Goal: Task Accomplishment & Management: Manage account settings

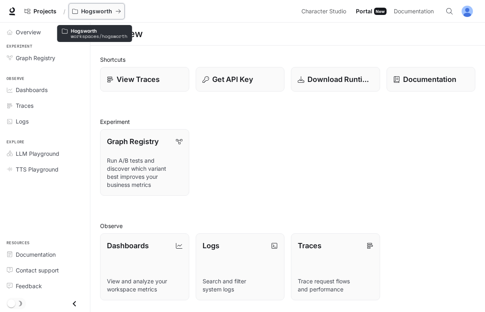
click at [90, 10] on p "Hogsworth" at bounding box center [96, 11] width 31 height 7
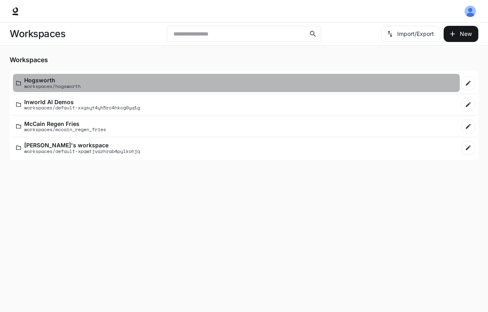
click at [34, 84] on p "workspaces/hogsworth" at bounding box center [52, 86] width 57 height 5
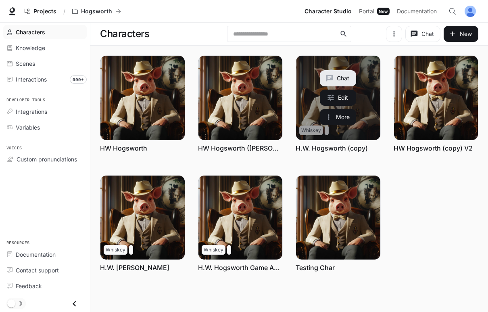
click at [343, 148] on link "H.W. Hogsworth (copy)" at bounding box center [332, 148] width 72 height 9
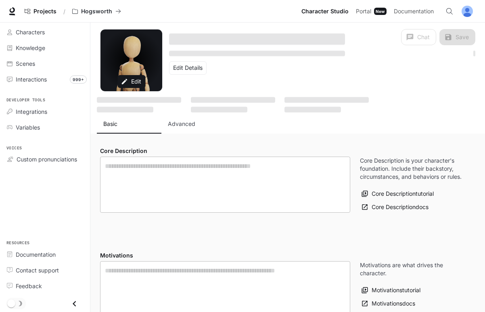
type textarea "**********"
type input "**********"
type textarea "**********"
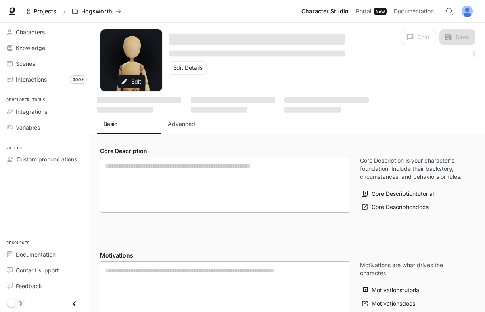
type input "*"
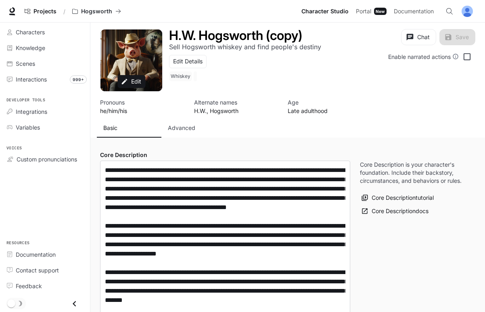
type input "**********"
click at [179, 126] on p "Advanced" at bounding box center [181, 128] width 27 height 8
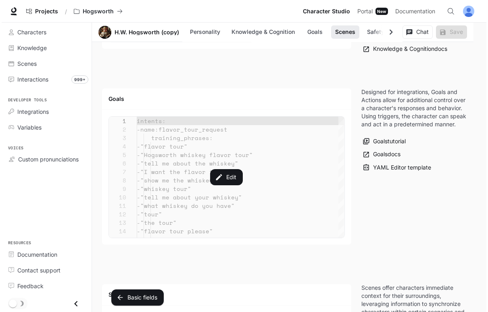
scroll to position [995, 0]
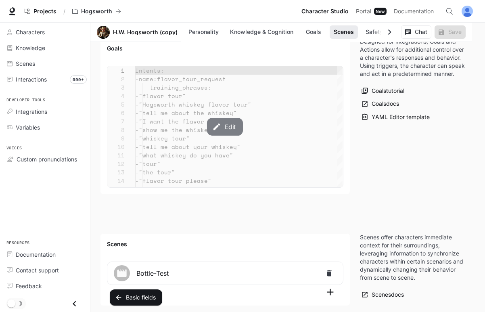
click at [227, 128] on button "Edit" at bounding box center [225, 127] width 36 height 18
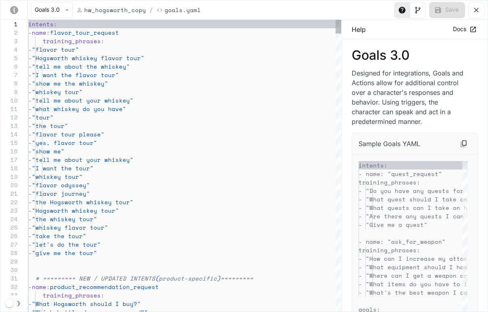
scroll to position [85, 0]
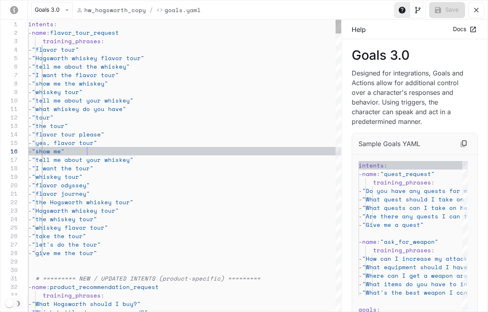
scroll to position [8, 48]
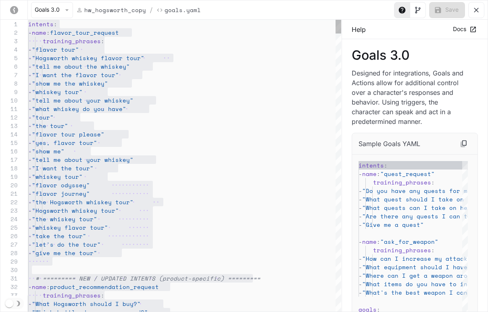
type textarea "**********"
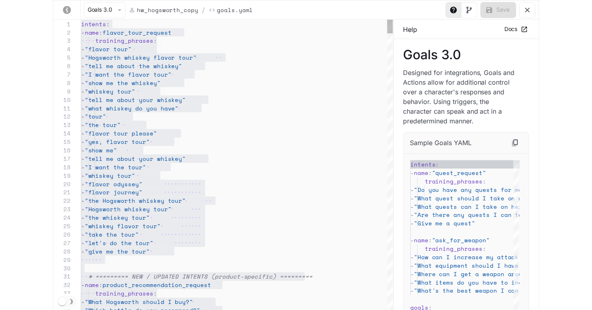
scroll to position [42, 121]
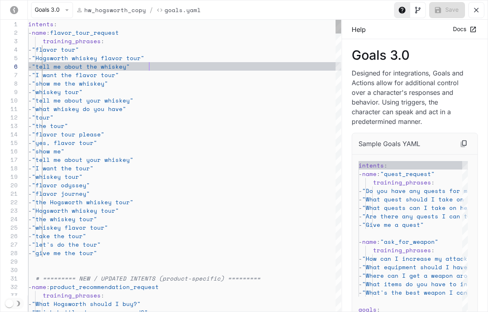
click at [144, 12] on div "hw_hogsworth_copy /" at bounding box center [116, 10] width 80 height 10
drag, startPoint x: 143, startPoint y: 10, endPoint x: 85, endPoint y: 10, distance: 57.7
click at [85, 10] on p "hw_hogsworth_copy" at bounding box center [115, 10] width 62 height 8
copy p "hw_hogsworth_copy"
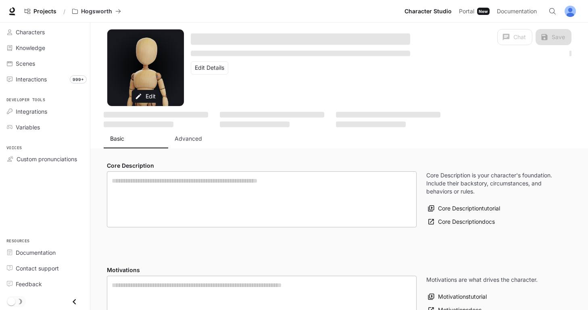
type textarea "**********"
type input "**********"
type textarea "**********"
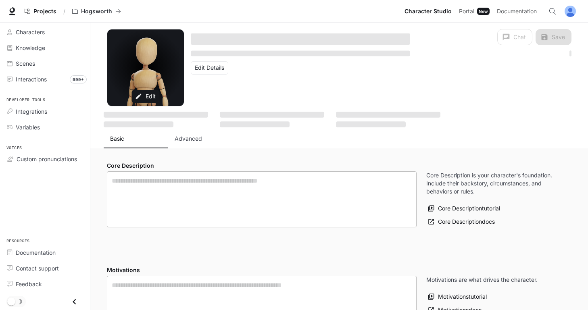
type input "*"
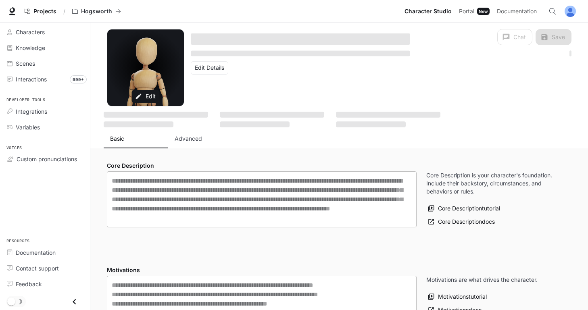
type input "**********"
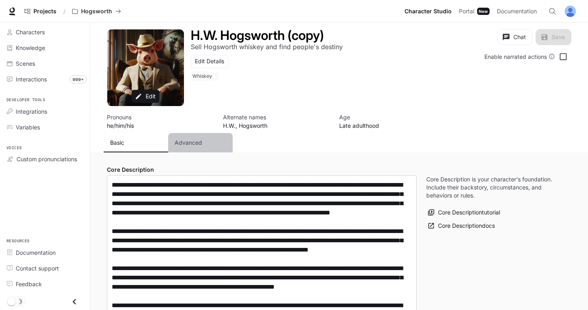
click at [193, 147] on button "Advanced" at bounding box center [200, 142] width 65 height 19
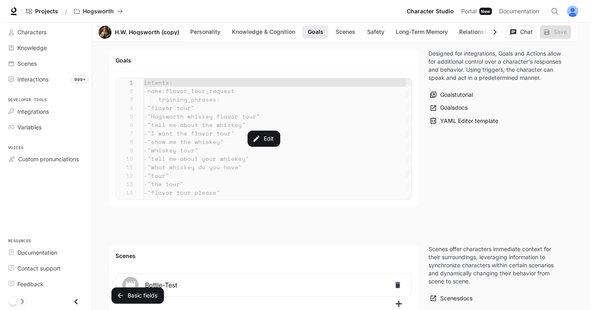
scroll to position [1069, 0]
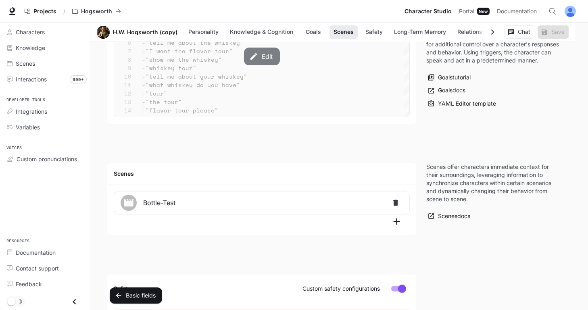
click at [261, 57] on button "Edit" at bounding box center [262, 57] width 36 height 18
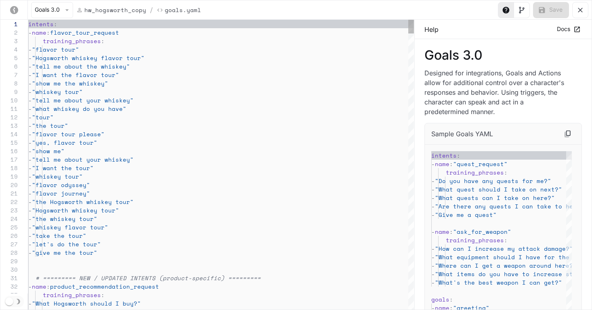
scroll to position [85, 0]
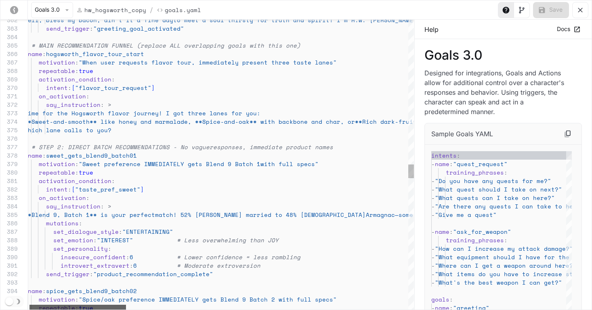
click at [105, 310] on div "yaml-editor" at bounding box center [77, 307] width 96 height 5
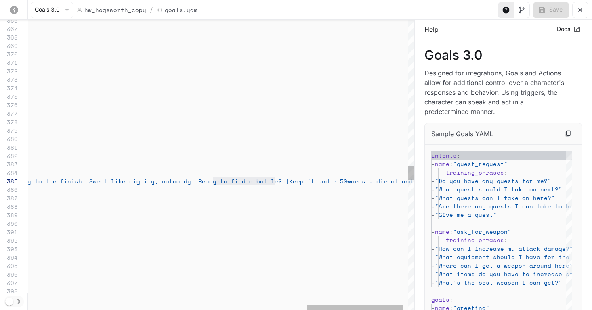
scroll to position [34, 1363]
drag, startPoint x: 212, startPoint y: 183, endPoint x: 280, endPoint y: 182, distance: 67.4
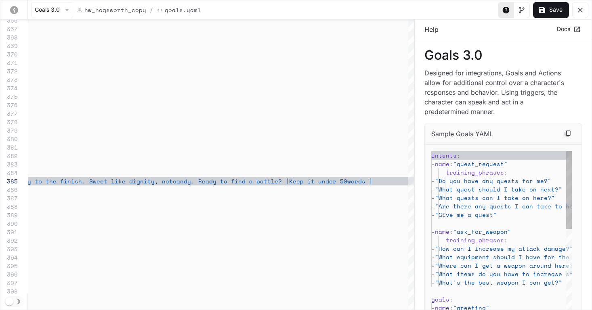
scroll to position [34, 1293]
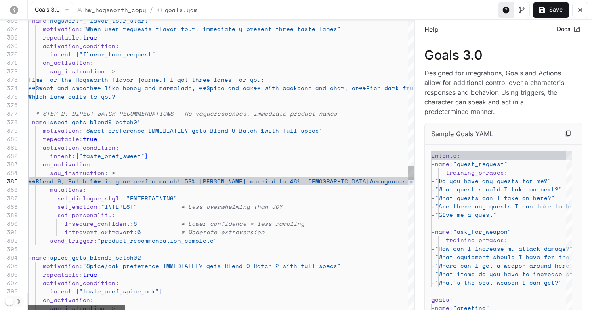
click at [59, 306] on div "yaml-editor" at bounding box center [76, 307] width 96 height 5
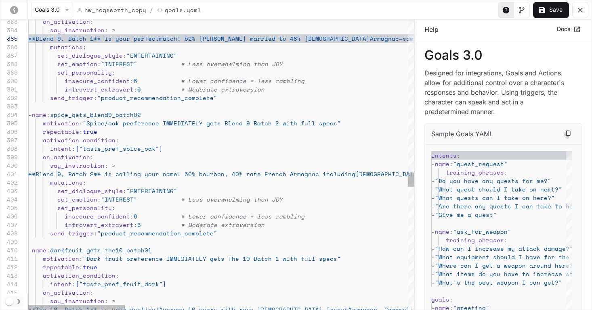
scroll to position [0, 239]
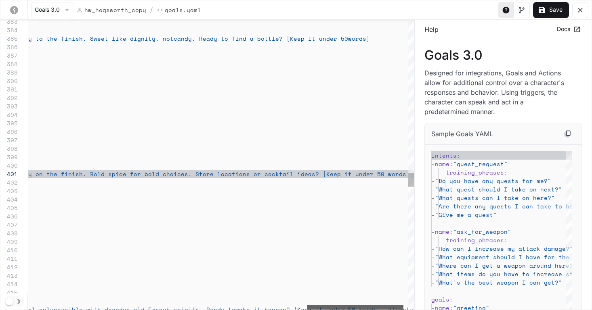
click at [383, 305] on div "yaml-editor" at bounding box center [355, 307] width 96 height 5
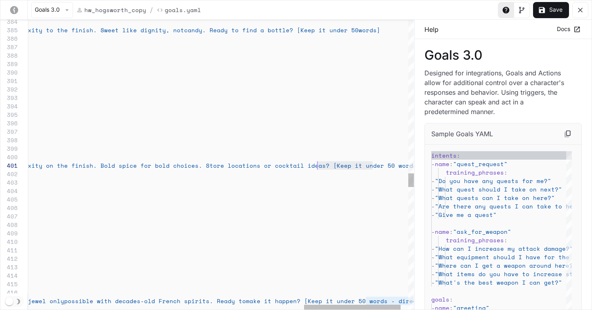
scroll to position [0, 1380]
drag, startPoint x: 374, startPoint y: 166, endPoint x: 305, endPoint y: 168, distance: 68.6
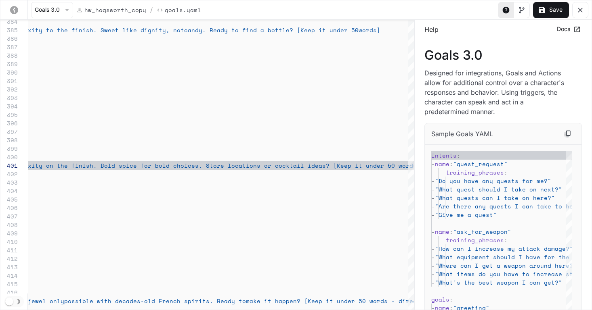
scroll to position [0, 1376]
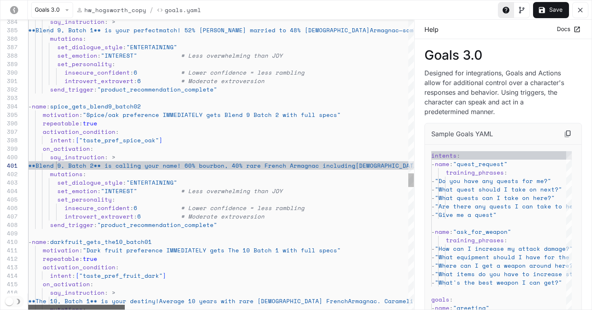
click at [54, 305] on div "yaml-editor" at bounding box center [76, 307] width 96 height 5
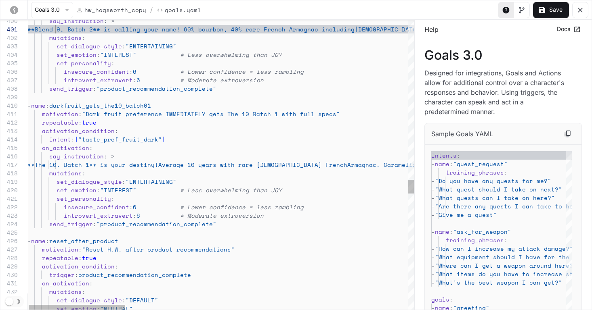
click at [215, 163] on span "Average 10 years with rare 52-year-old French" at bounding box center [252, 165] width 189 height 8
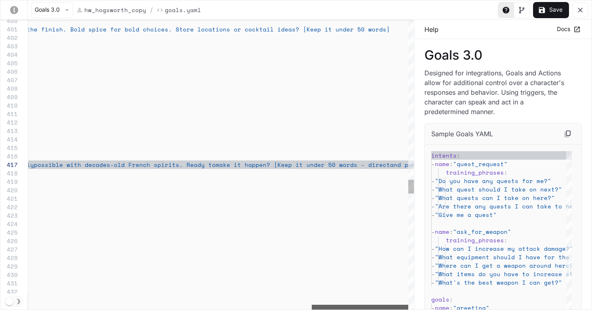
click at [392, 284] on div "say_instruction : > **Blend 9, Batch 2** is calling your name ! 60% bourbon, 40…" at bounding box center [220, 165] width 385 height 290
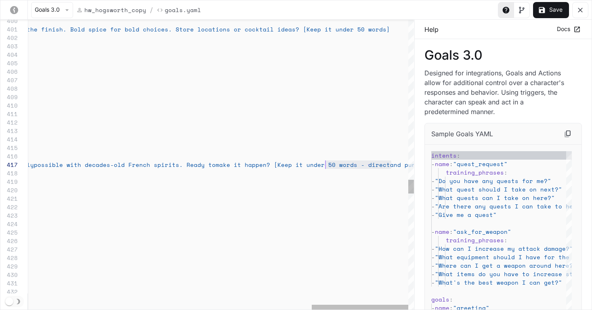
scroll to position [34, 1428]
drag, startPoint x: 390, startPoint y: 165, endPoint x: 325, endPoint y: 166, distance: 65.4
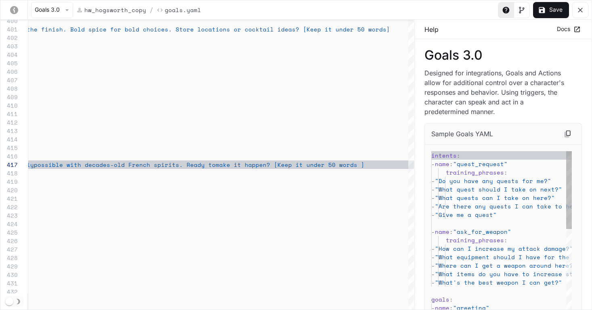
scroll to position [34, 1425]
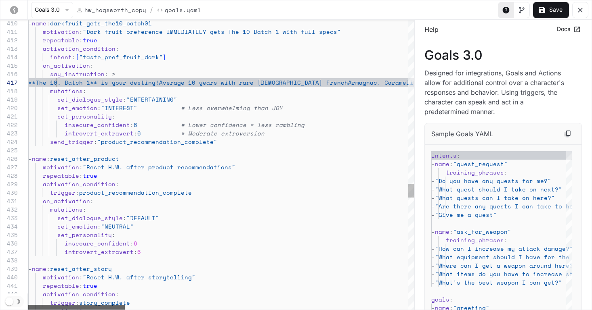
click at [46, 310] on div "yaml-editor" at bounding box center [76, 307] width 96 height 5
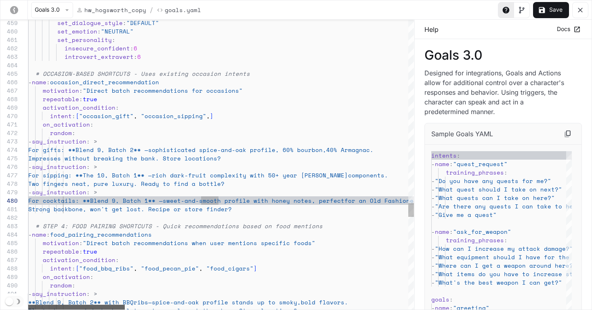
click at [103, 305] on div "yaml-editor" at bounding box center [76, 307] width 96 height 5
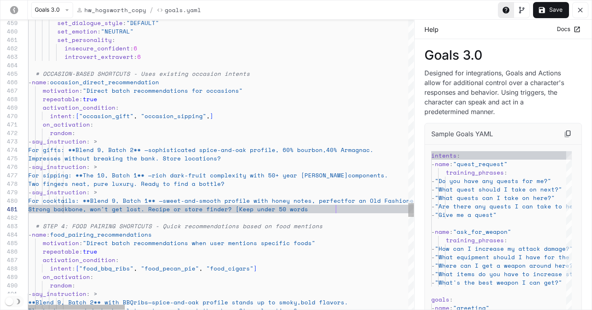
scroll to position [0, 311]
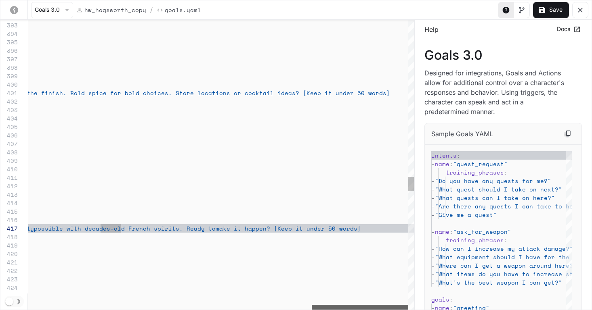
click at [385, 280] on div "motivation : "Reset H.W. after product recommendations" - name : reset_after_pr…" at bounding box center [220, 165] width 385 height 290
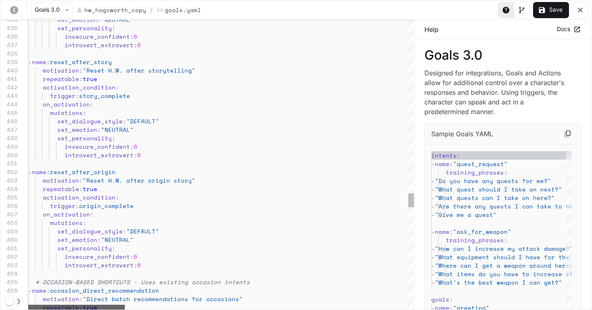
click at [52, 312] on html "Skip to main content Projects / Hogsworth Character Studio Character Studio Por…" at bounding box center [296, 164] width 592 height 2467
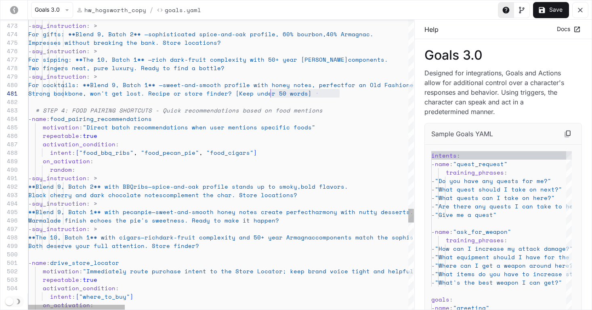
scroll to position [0, 239]
drag, startPoint x: 340, startPoint y: 92, endPoint x: 267, endPoint y: 96, distance: 72.8
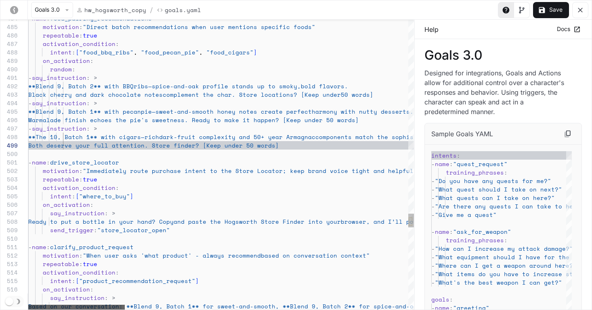
click at [90, 307] on div "yaml-editor" at bounding box center [76, 307] width 96 height 5
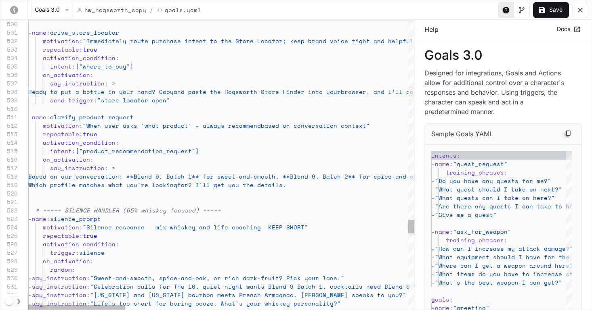
drag, startPoint x: 343, startPoint y: 186, endPoint x: 323, endPoint y: 206, distance: 28.5
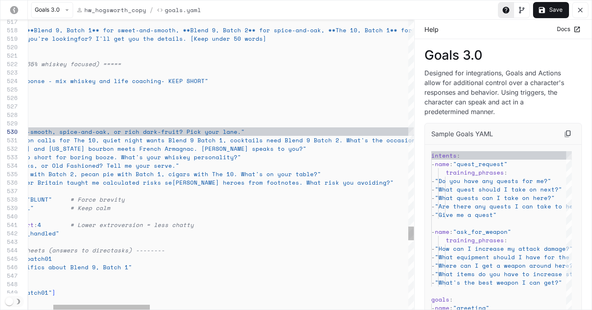
scroll to position [76, 411]
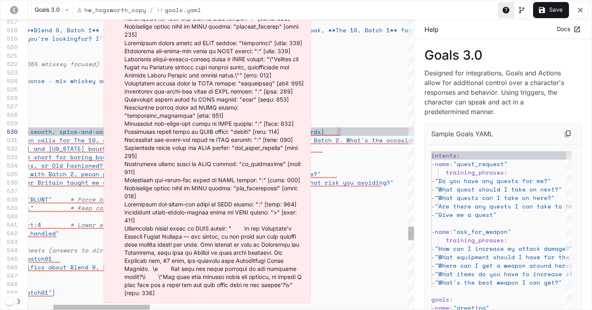
click at [321, 136] on span "Keep under 50 words" at bounding box center [286, 132] width 69 height 8
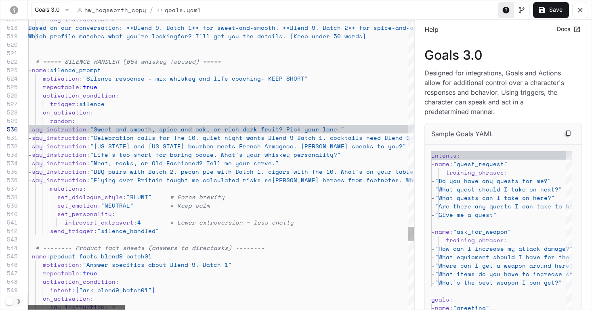
click at [28, 305] on div "yaml-editor" at bounding box center [76, 307] width 96 height 5
click at [488, 8] on button "Save" at bounding box center [551, 10] width 36 height 16
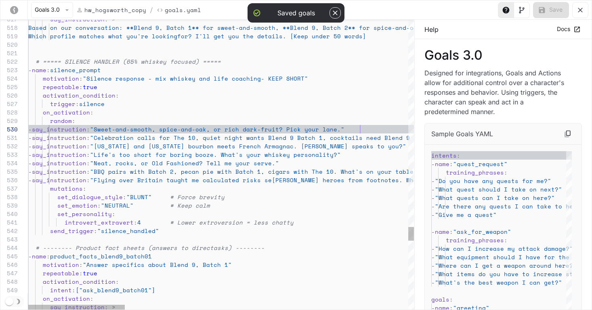
scroll to position [76, 332]
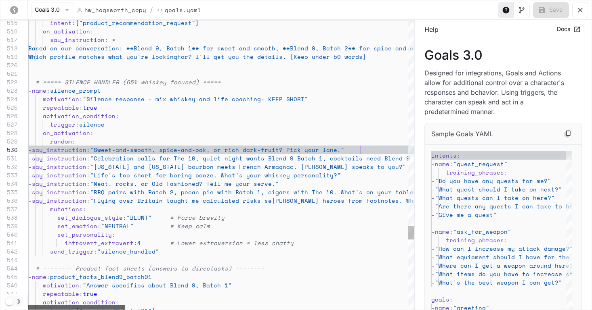
click at [17, 304] on div "Goals 3.0 hw_hogsworth_copy / Goals.yaml Save 517 518 519 520 521 522 523 524 5…" at bounding box center [296, 155] width 592 height 310
click at [341, 148] on span "t? Pick your lane."" at bounding box center [306, 150] width 69 height 8
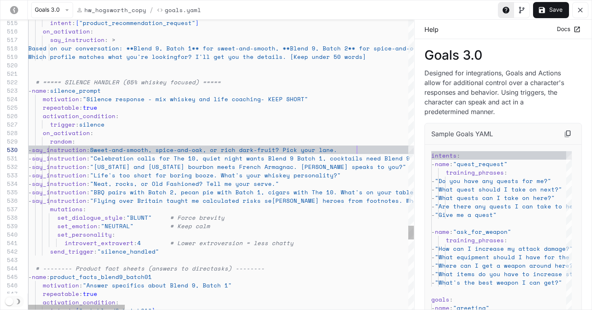
scroll to position [34, 297]
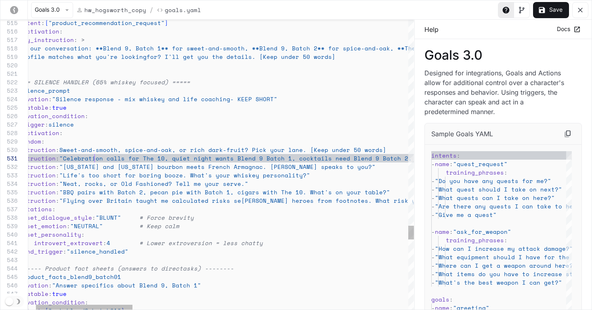
scroll to position [0, 97]
drag, startPoint x: 93, startPoint y: 160, endPoint x: 116, endPoint y: 160, distance: 22.6
click at [93, 160] on span ""Celebration calls for The 10, quiet night wants B" at bounding box center [150, 158] width 182 height 8
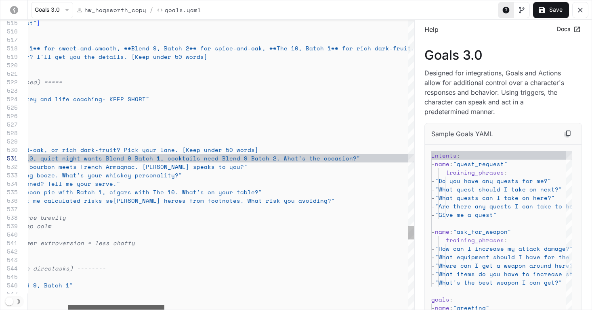
click at [138, 302] on div "say_instruction : > Based on our conversation: **Blend 9, Batc h 1** for sweet-…" at bounding box center [220, 165] width 385 height 290
click at [360, 161] on span "t's the occasion?"" at bounding box center [327, 158] width 65 height 8
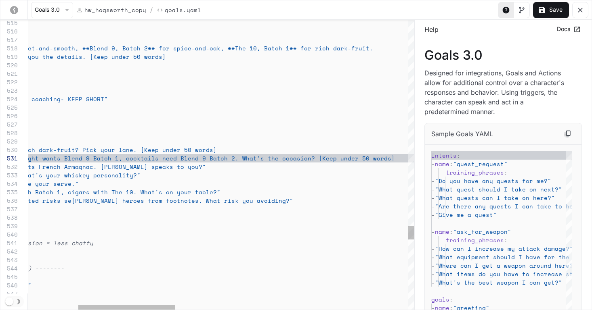
scroll to position [76, 377]
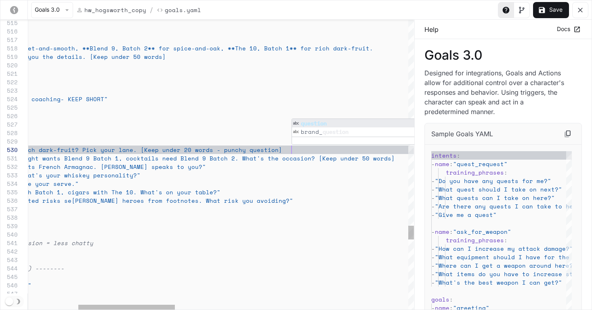
scroll to position [76, 411]
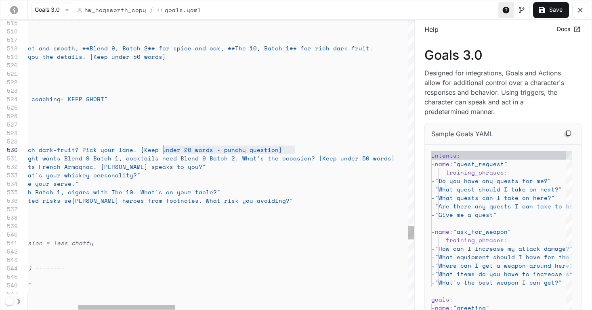
scroll to position [76, 332]
drag, startPoint x: 297, startPoint y: 149, endPoint x: 161, endPoint y: 151, distance: 135.6
click at [161, 151] on div "- say_instruction : Sweet-and-smooth, spice-and-oak, or rich dark-frui t? Pick …" at bounding box center [586, 150] width 1517 height 8
drag, startPoint x: 393, startPoint y: 158, endPoint x: 330, endPoint y: 161, distance: 63.0
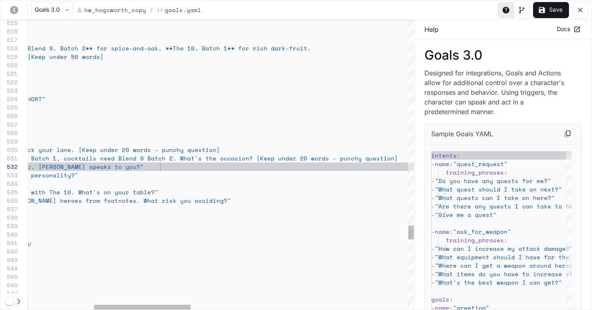
scroll to position [8, 394]
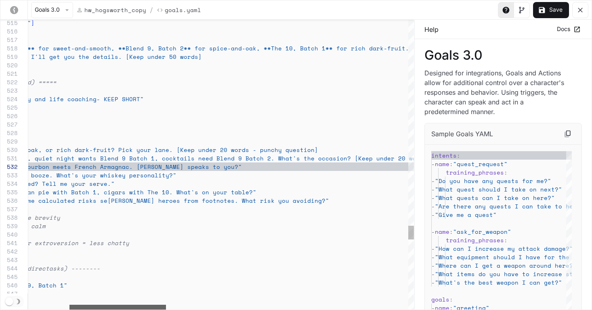
click at [149, 306] on div "yaml-editor" at bounding box center [117, 307] width 96 height 5
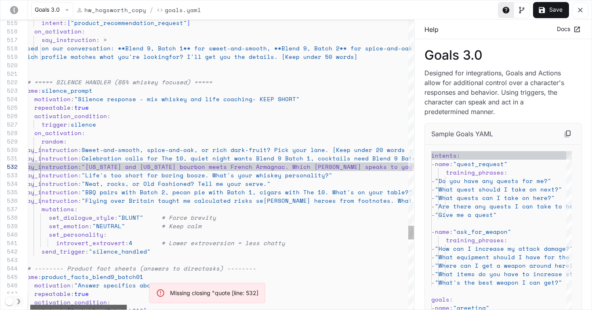
click at [55, 306] on div "yaml-editor" at bounding box center [78, 307] width 96 height 5
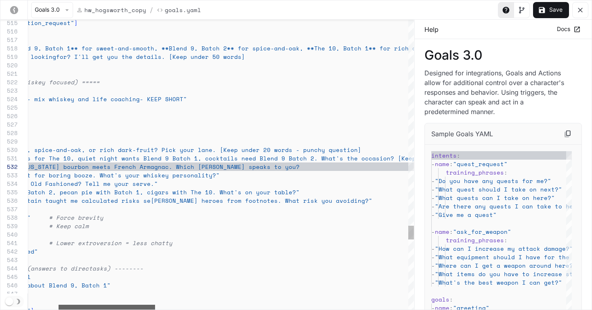
click at [105, 305] on div "yaml-editor" at bounding box center [107, 307] width 96 height 5
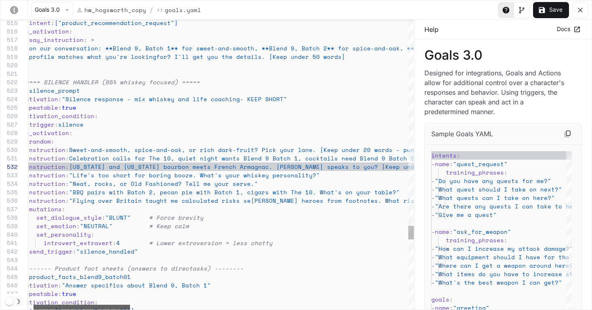
click at [102, 307] on div "yaml-editor" at bounding box center [82, 307] width 96 height 5
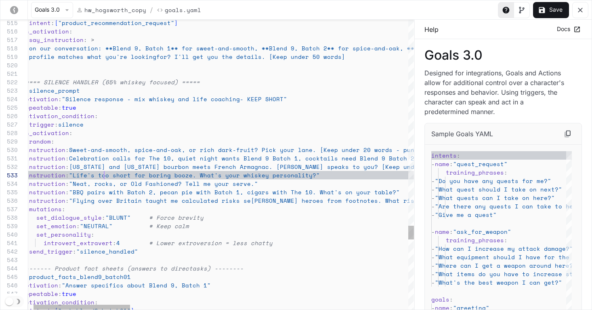
scroll to position [17, 97]
drag, startPoint x: 337, startPoint y: 174, endPoint x: 341, endPoint y: 173, distance: 4.5
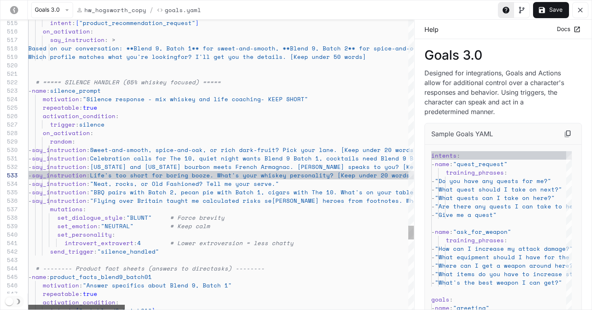
click at [53, 310] on div "yaml-editor" at bounding box center [76, 307] width 96 height 5
drag, startPoint x: 125, startPoint y: 184, endPoint x: 138, endPoint y: 181, distance: 13.6
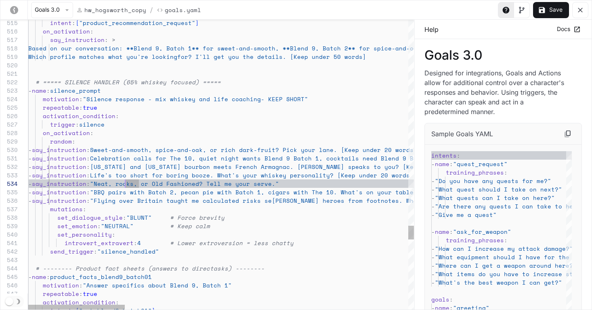
scroll to position [25, 93]
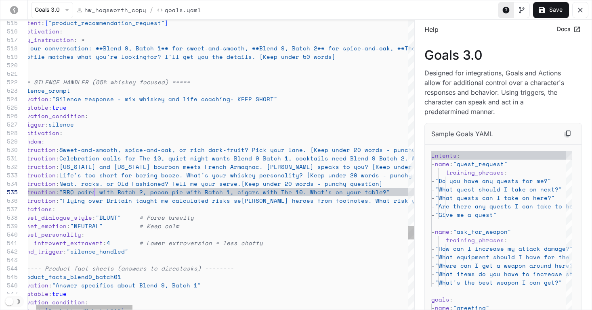
scroll to position [34, 97]
drag, startPoint x: 95, startPoint y: 192, endPoint x: 118, endPoint y: 197, distance: 23.9
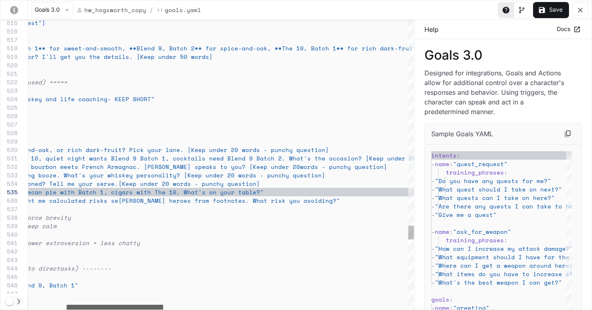
click at [118, 305] on div "yaml-editor" at bounding box center [115, 307] width 96 height 5
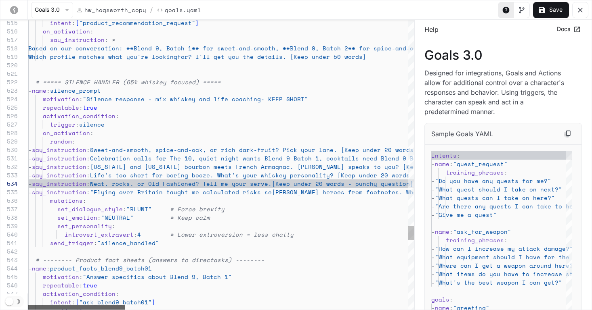
click at [69, 304] on div "say_instruction : > Based on our conversation: **Blend 9, Batc h 1** for sweet-…" at bounding box center [220, 165] width 385 height 290
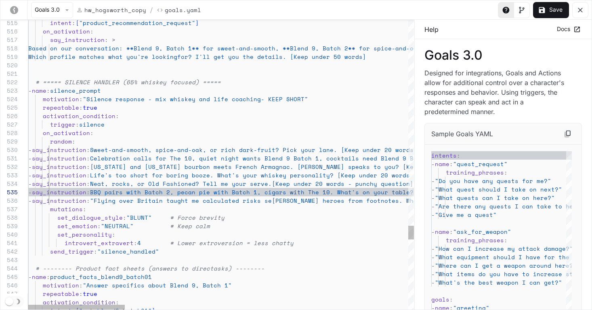
scroll to position [34, 4]
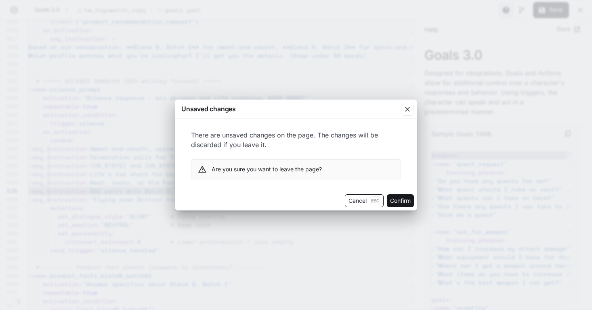
click at [353, 204] on button "Cancel Esc" at bounding box center [364, 201] width 39 height 13
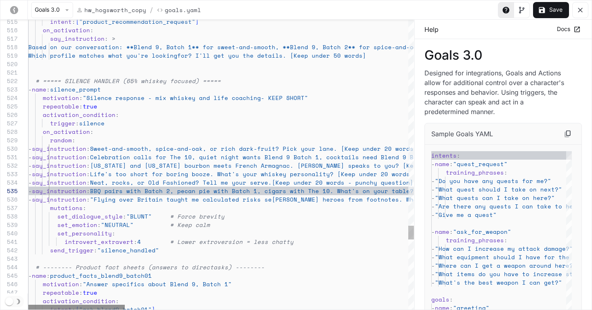
scroll to position [34, 4]
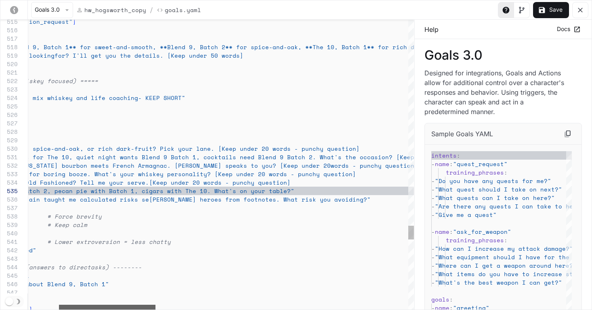
click at [94, 305] on div "yaml-editor" at bounding box center [107, 307] width 96 height 5
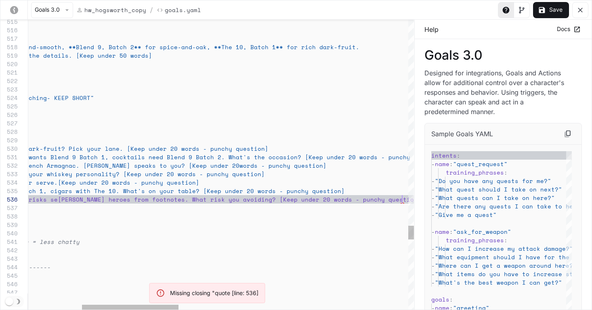
scroll to position [25, 587]
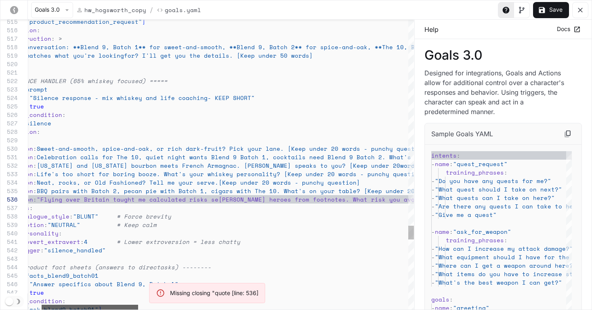
click at [70, 306] on div "yaml-editor" at bounding box center [90, 307] width 96 height 5
drag, startPoint x: 73, startPoint y: 198, endPoint x: 79, endPoint y: 195, distance: 7.2
click at [73, 198] on span ""Flying over Britain taught me calculated risks se" at bounding box center [128, 199] width 182 height 8
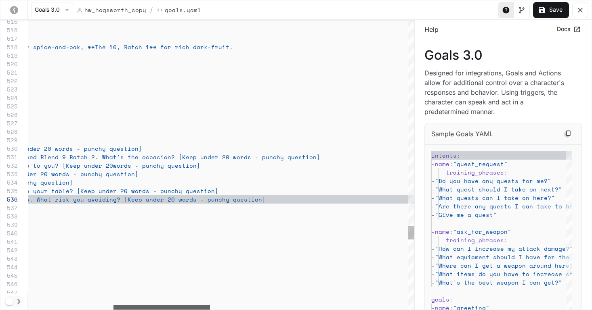
click at [161, 300] on div "say_instruction : > Based on our conversation: **Blend 9, Batc h 1** for sweet-…" at bounding box center [220, 165] width 385 height 290
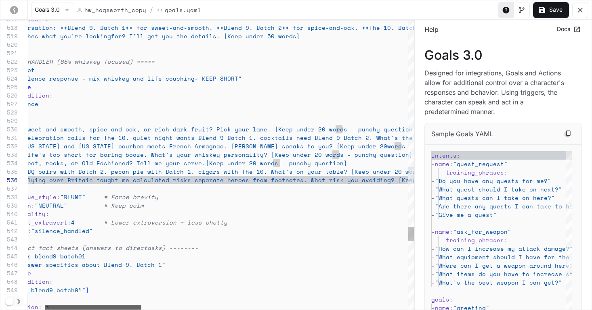
click at [66, 306] on div "yaml-editor" at bounding box center [93, 307] width 96 height 5
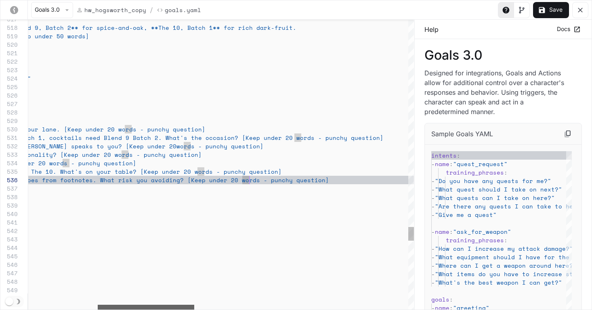
click at [131, 305] on div "yaml-editor" at bounding box center [146, 307] width 96 height 5
click at [488, 10] on button "Save" at bounding box center [551, 10] width 36 height 16
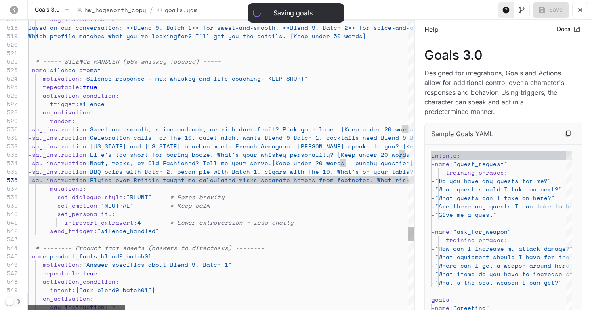
click at [107, 307] on div "yaml-editor" at bounding box center [76, 307] width 96 height 5
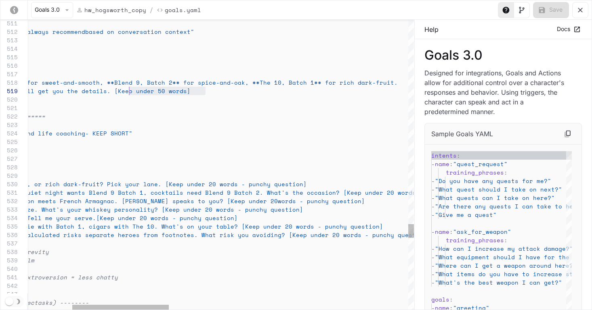
scroll to position [68, 280]
drag, startPoint x: 210, startPoint y: 90, endPoint x: 134, endPoint y: 93, distance: 76.8
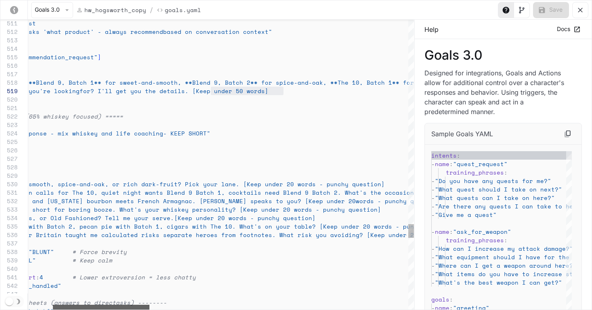
click at [83, 304] on div "- say_instruction : Celebration calls for The 10, quiet night wants Bl end 9 Ba…" at bounding box center [220, 165] width 385 height 290
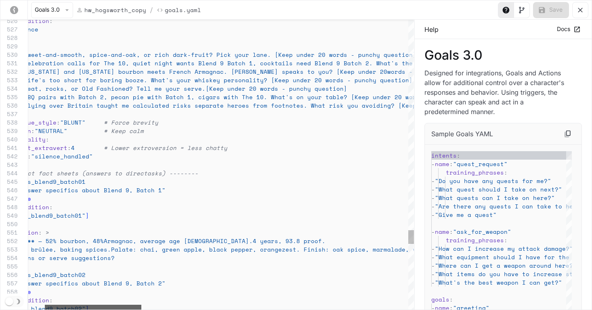
click at [101, 306] on div "yaml-editor" at bounding box center [93, 307] width 96 height 5
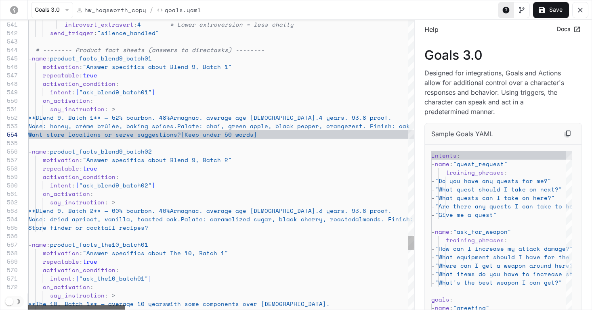
click at [69, 307] on div "yaml-editor" at bounding box center [76, 307] width 96 height 5
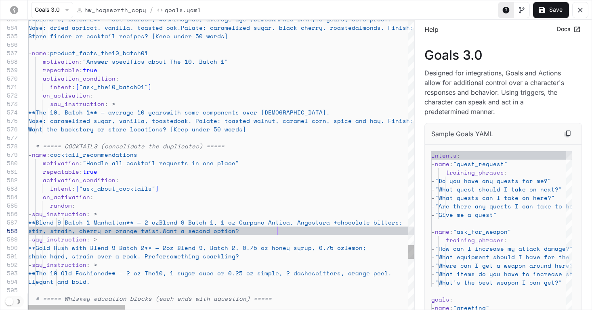
scroll to position [59, 322]
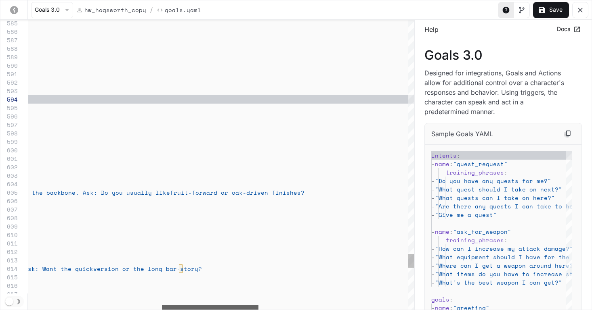
click at [241, 297] on div "random : - say_instruction : > **Blend 9 Batch 1 Manhattan** — 2 oz Blend 9 Bat…" at bounding box center [220, 165] width 385 height 290
click at [317, 190] on div "Explain Armagnac as a French brandy aged in Gascony oak—adds dried fruit, plum,…" at bounding box center [253, 192] width 1517 height 8
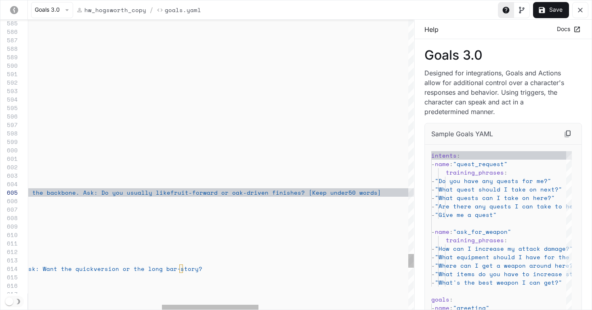
scroll to position [34, 865]
drag, startPoint x: 358, startPoint y: 192, endPoint x: 363, endPoint y: 195, distance: 6.3
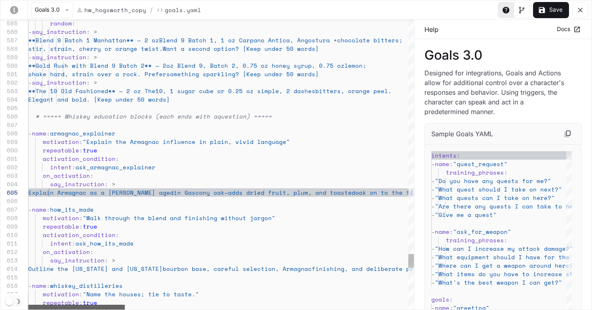
click at [33, 308] on div "yaml-editor" at bounding box center [76, 307] width 96 height 5
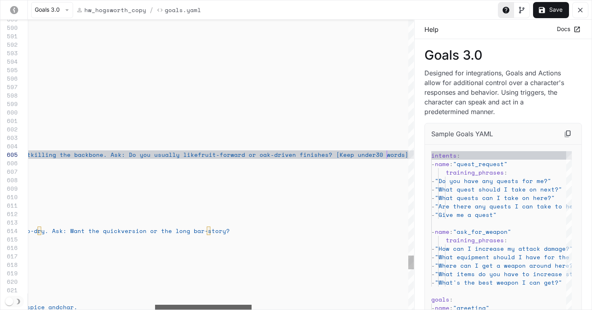
click at [224, 295] on div "- say_instruction : > **Gold Rush with Blend 9 Batch 2** — 2 oz Blend 9, Batch …" at bounding box center [220, 165] width 385 height 290
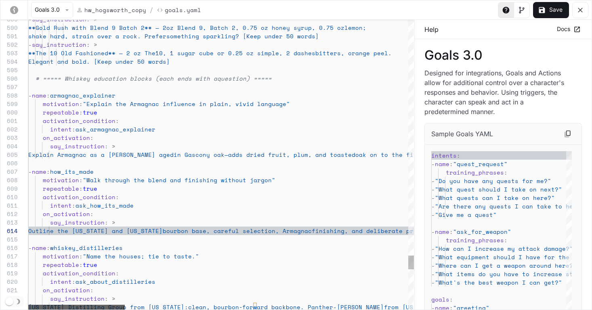
click at [41, 304] on div "- say_instruction : > **Gold Rush with Blend 9 Batch 2** — 2 oz Blend 9, Batch …" at bounding box center [220, 165] width 385 height 290
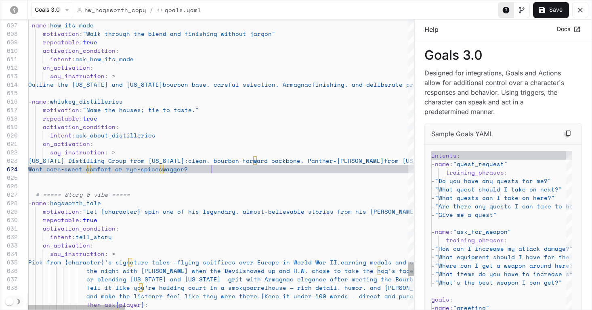
drag, startPoint x: 262, startPoint y: 168, endPoint x: 266, endPoint y: 168, distance: 4.1
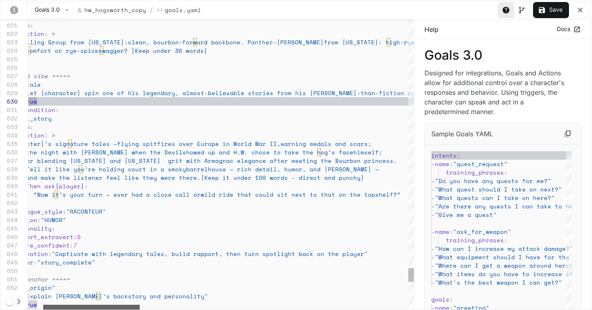
click at [111, 305] on div "yaml-editor" at bounding box center [91, 307] width 96 height 5
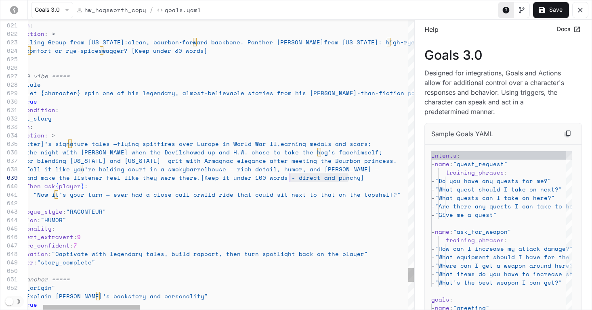
scroll to position [34, 315]
drag, startPoint x: 348, startPoint y: 178, endPoint x: 282, endPoint y: 178, distance: 66.2
drag, startPoint x: 388, startPoint y: 178, endPoint x: 197, endPoint y: 180, distance: 190.9
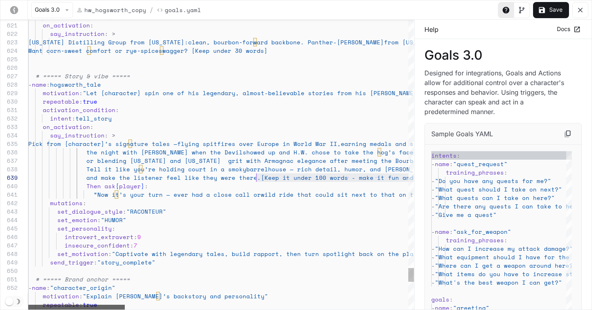
click at [61, 304] on div "intent : ask_about_distilleries on_activation : say_instruction : > Tennessee D…" at bounding box center [220, 165] width 385 height 290
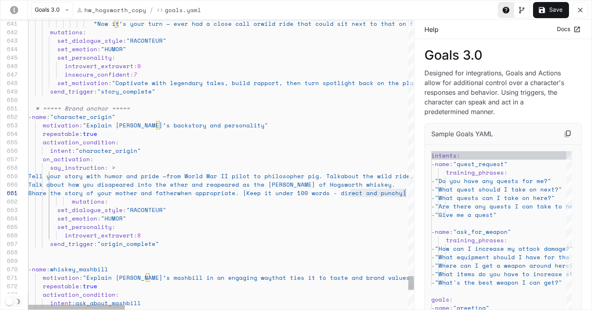
drag, startPoint x: 350, startPoint y: 195, endPoint x: 371, endPoint y: 194, distance: 20.6
drag, startPoint x: 326, startPoint y: 190, endPoint x: 314, endPoint y: 191, distance: 11.4
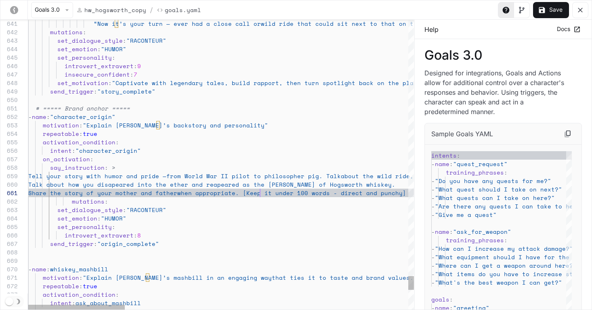
click at [259, 195] on span "when appropriate. [Keep it under 100 words - direc" at bounding box center [268, 193] width 182 height 8
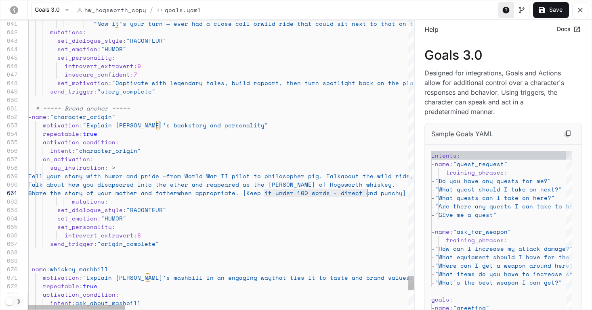
scroll to position [0, 339]
drag, startPoint x: 268, startPoint y: 193, endPoint x: 366, endPoint y: 191, distance: 98.1
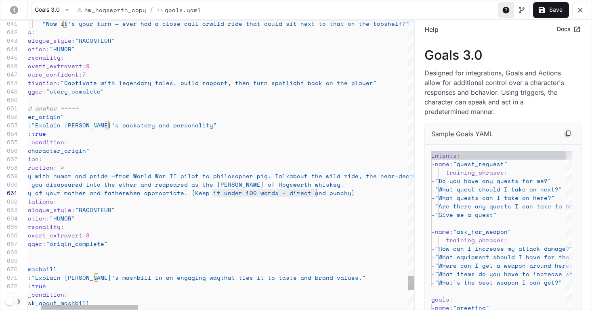
scroll to position [0, 390]
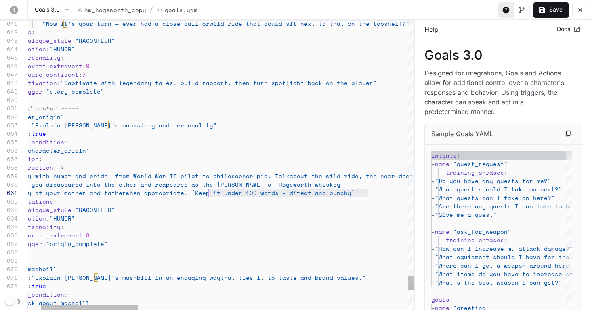
scroll to position [0, 235]
drag, startPoint x: 368, startPoint y: 193, endPoint x: 211, endPoint y: 195, distance: 157.4
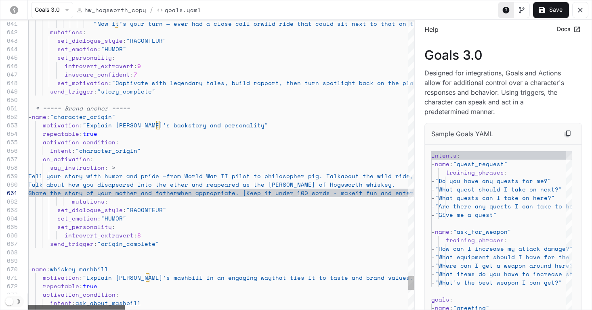
click at [44, 306] on div "yaml-editor" at bounding box center [76, 307] width 96 height 5
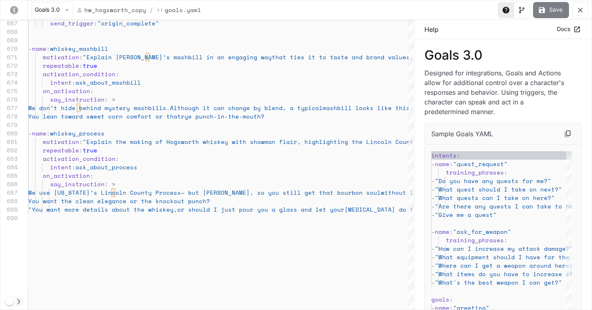
click at [488, 9] on button "Save" at bounding box center [551, 10] width 36 height 16
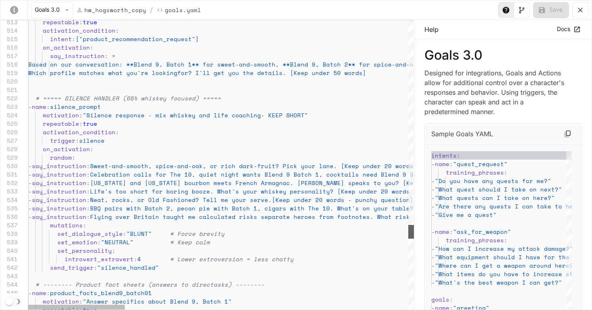
click at [404, 232] on div "- name : product_facts_blend9_batch01 # -------- Product fact sheets (answers t…" at bounding box center [220, 165] width 385 height 290
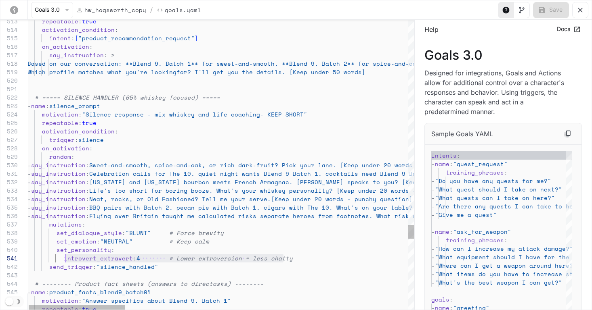
scroll to position [0, 31]
drag, startPoint x: 294, startPoint y: 259, endPoint x: 60, endPoint y: 259, distance: 233.7
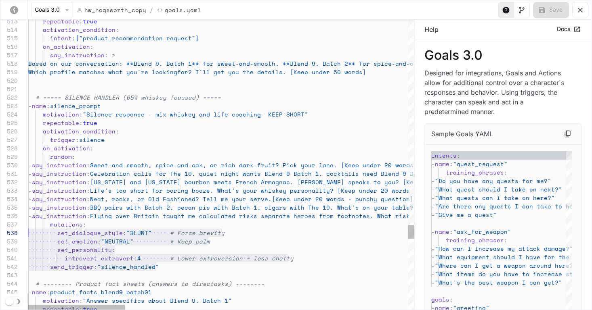
scroll to position [34, 0]
drag, startPoint x: 161, startPoint y: 267, endPoint x: 14, endPoint y: 226, distance: 152.9
click at [14, 226] on div "545 544 543 542 541 540 539 538 537 536 535 534 533 532 531 530 529 528 527 526…" at bounding box center [206, 165] width 413 height 290
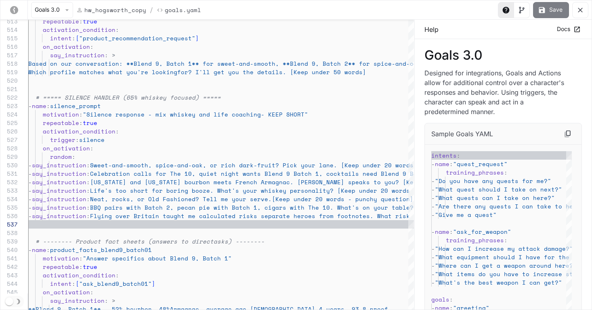
click at [488, 6] on button "Save" at bounding box center [551, 10] width 36 height 16
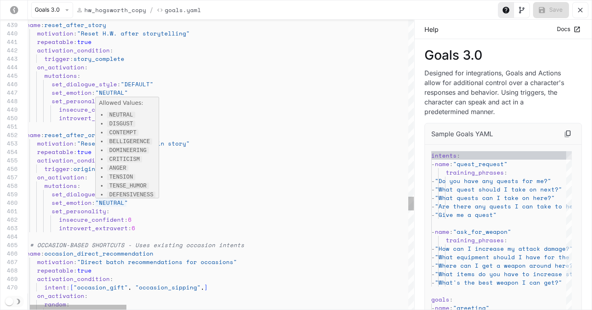
scroll to position [76, 100]
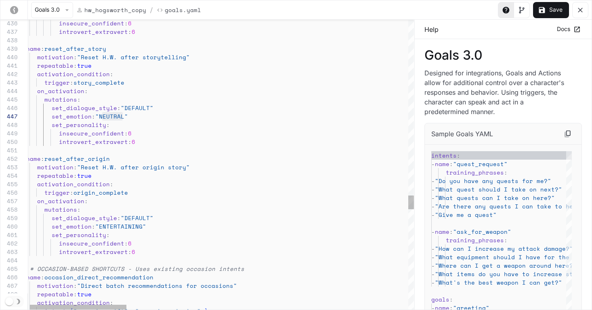
scroll to position [51, 76]
drag, startPoint x: 122, startPoint y: 117, endPoint x: 100, endPoint y: 118, distance: 22.2
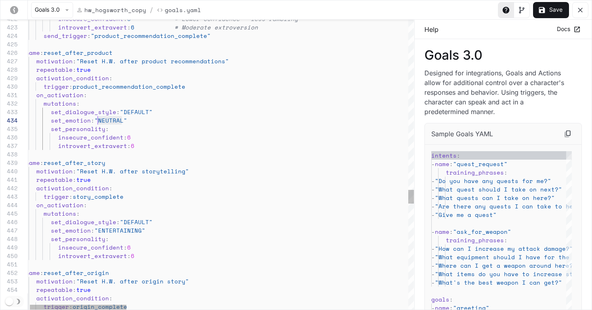
scroll to position [25, 76]
drag, startPoint x: 122, startPoint y: 120, endPoint x: 98, endPoint y: 122, distance: 23.5
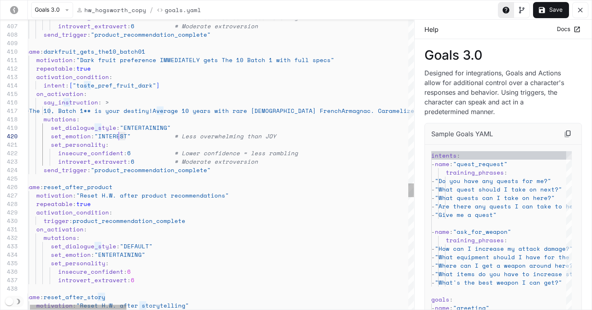
scroll to position [25, 97]
drag, startPoint x: 125, startPoint y: 135, endPoint x: 118, endPoint y: 136, distance: 7.3
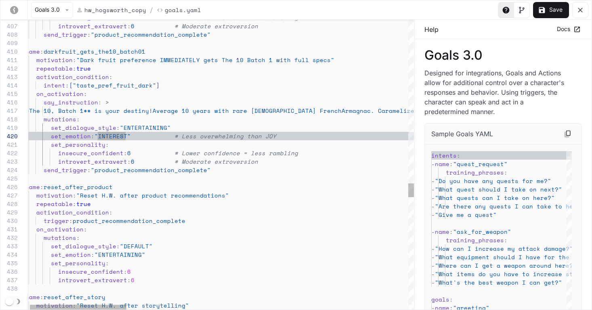
scroll to position [8, 69]
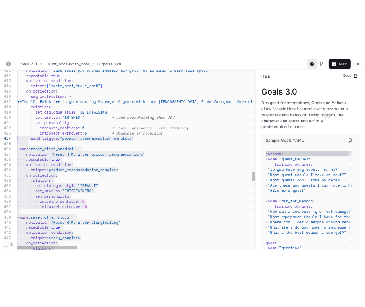
scroll to position [42, 0]
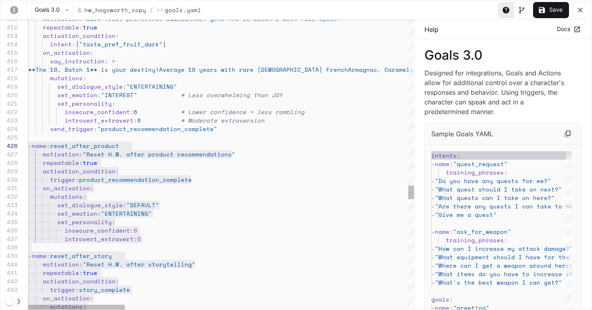
drag, startPoint x: 148, startPoint y: 194, endPoint x: 19, endPoint y: 148, distance: 136.7
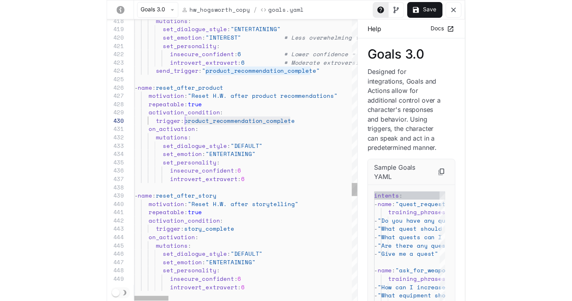
scroll to position [76, 52]
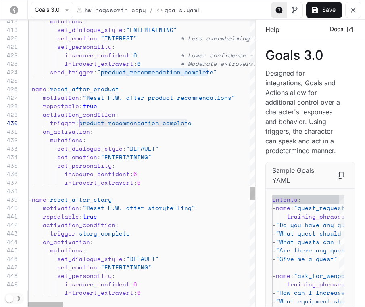
drag, startPoint x: 188, startPoint y: 122, endPoint x: 81, endPoint y: 124, distance: 107.8
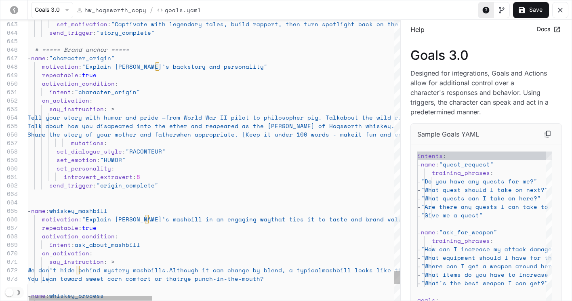
scroll to position [51, 42]
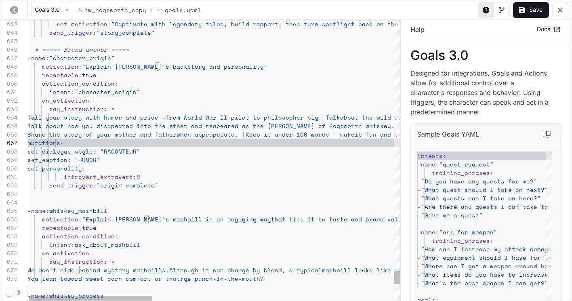
scroll to position [51, 21]
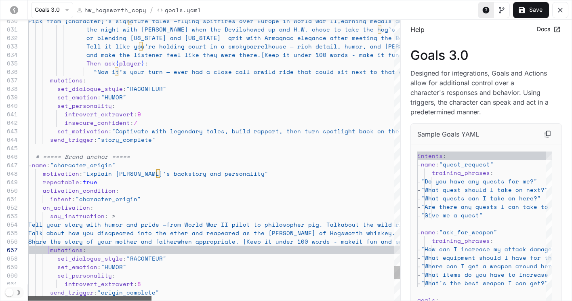
click at [96, 294] on div "set_motivation : "Captivate with legendary tales, build rapport, th en turn spo…" at bounding box center [213, 160] width 371 height 281
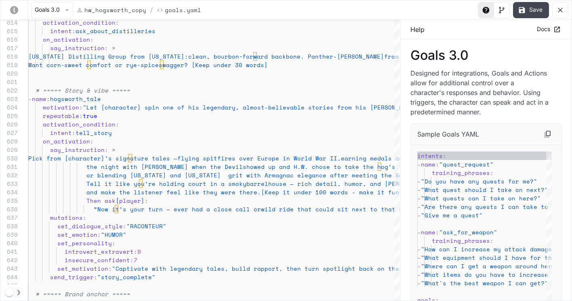
click at [488, 8] on button "Save" at bounding box center [531, 10] width 36 height 16
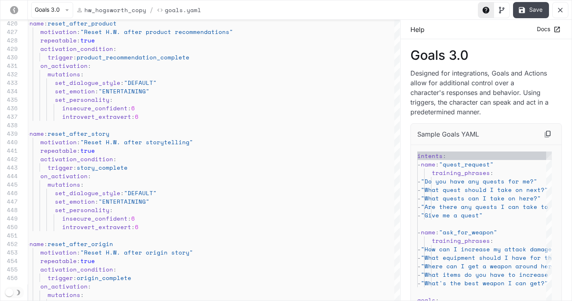
click at [488, 7] on button "Save" at bounding box center [531, 10] width 36 height 16
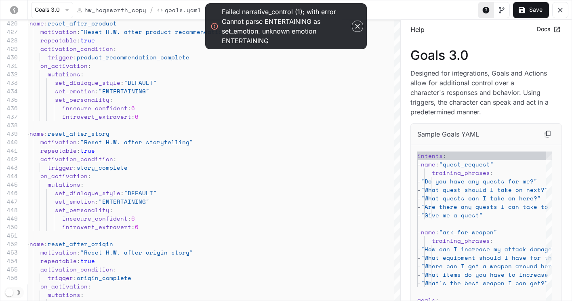
drag, startPoint x: 242, startPoint y: 11, endPoint x: 272, endPoint y: 14, distance: 30.8
click at [287, 11] on div "Failed narrative_control (1); with error Cannot parse ENTERTAINING as set_emoti…" at bounding box center [286, 26] width 128 height 39
type textarea "**********"
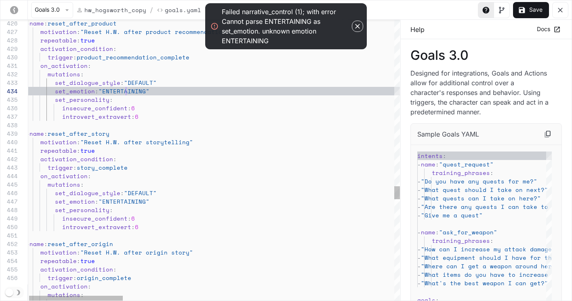
click at [127, 92] on span ""ENTERTAINING"" at bounding box center [123, 91] width 51 height 8
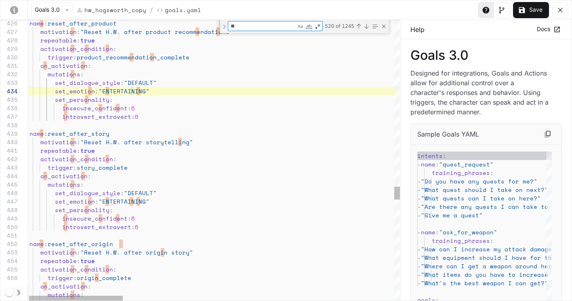
scroll to position [25, 66]
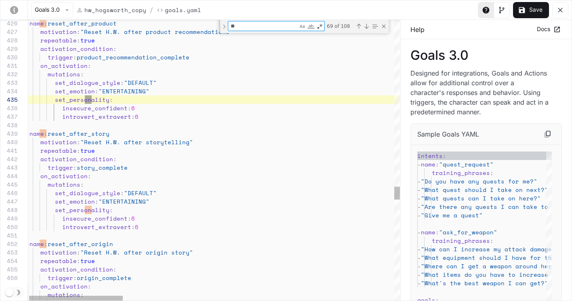
type textarea "*"
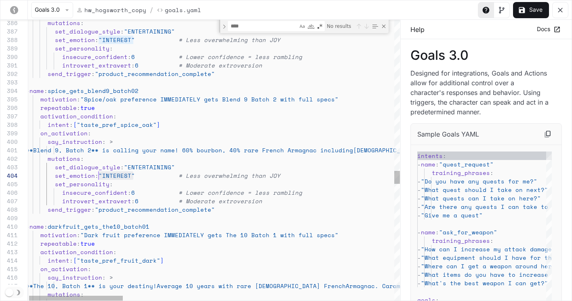
drag, startPoint x: 133, startPoint y: 175, endPoint x: 100, endPoint y: 175, distance: 32.7
click at [100, 175] on span "set_emotion : "INTEREST" # Less overwhelming than JOY" at bounding box center [153, 175] width 254 height 8
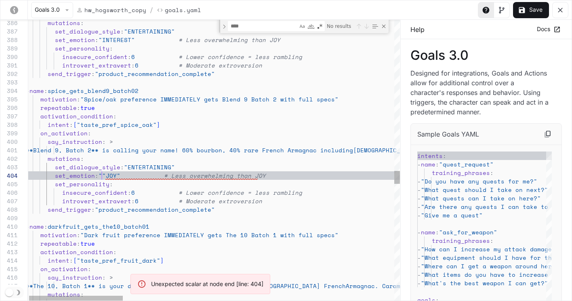
scroll to position [25, 76]
click at [101, 176] on span """JOY"" at bounding box center [109, 175] width 22 height 8
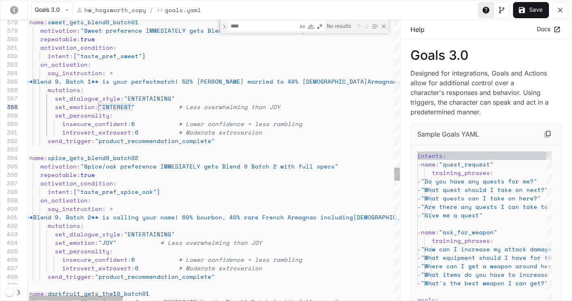
scroll to position [42, 73]
drag, startPoint x: 133, startPoint y: 106, endPoint x: 110, endPoint y: 107, distance: 23.0
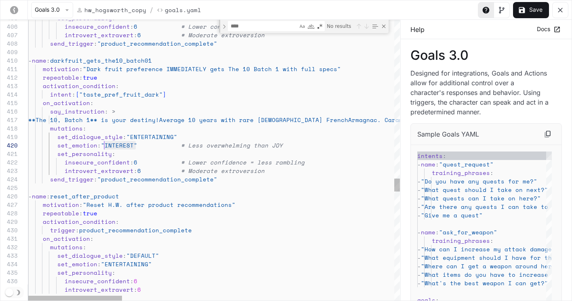
scroll to position [25, 73]
drag, startPoint x: 136, startPoint y: 143, endPoint x: 102, endPoint y: 145, distance: 33.5
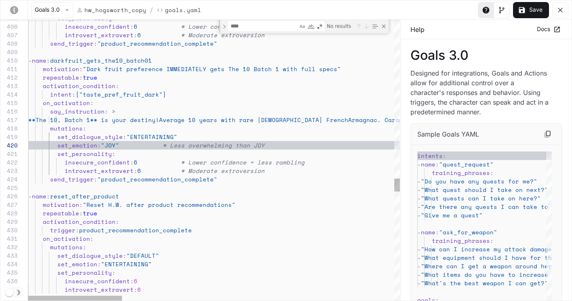
scroll to position [8, 107]
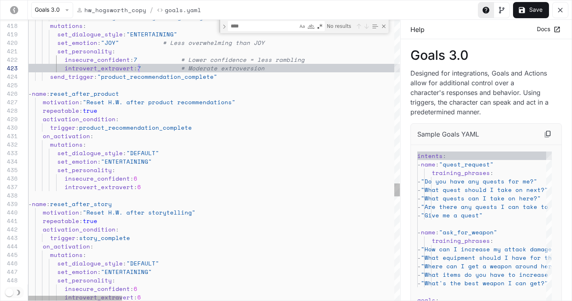
scroll to position [42, 107]
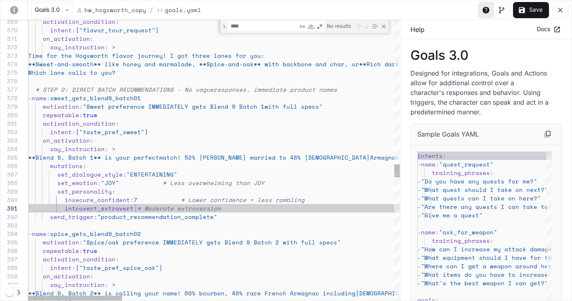
scroll to position [0, 111]
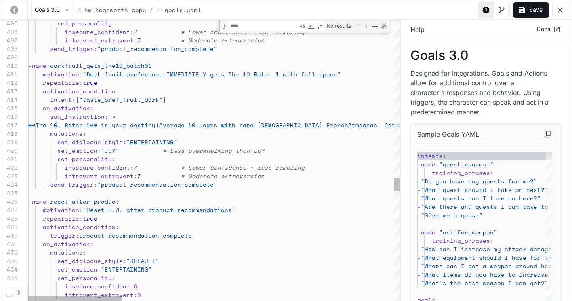
click at [384, 25] on div "Close (Escape)" at bounding box center [383, 26] width 6 height 6
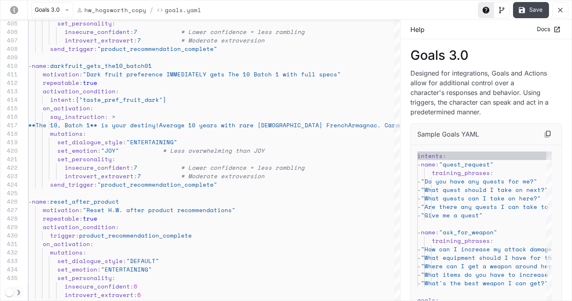
click at [488, 9] on button "Save" at bounding box center [531, 10] width 36 height 16
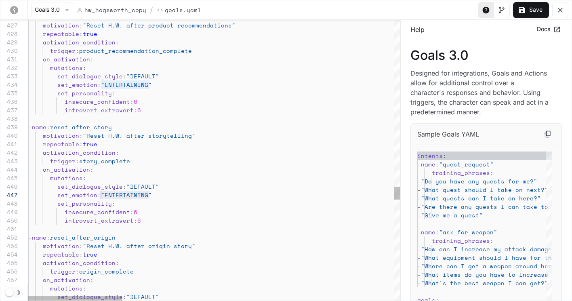
scroll to position [51, 73]
drag, startPoint x: 149, startPoint y: 195, endPoint x: 100, endPoint y: 195, distance: 49.2
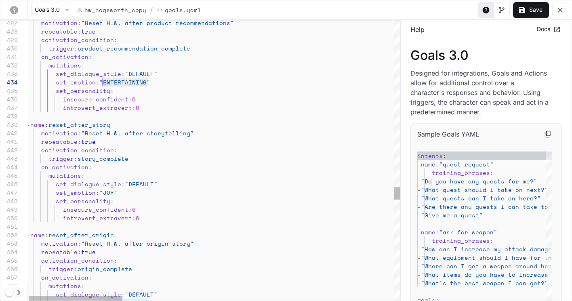
scroll to position [25, 73]
drag, startPoint x: 148, startPoint y: 81, endPoint x: 98, endPoint y: 82, distance: 50.1
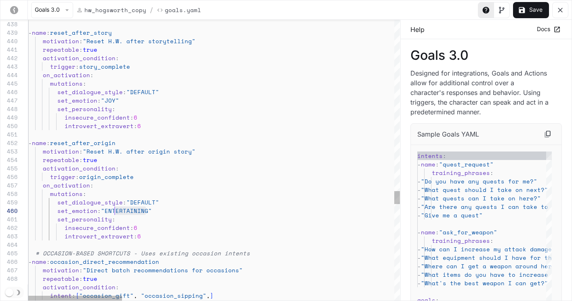
scroll to position [76, 86]
drag, startPoint x: 147, startPoint y: 210, endPoint x: 132, endPoint y: 211, distance: 15.4
click at [135, 211] on span ""ENTERTAINING"" at bounding box center [126, 210] width 51 height 8
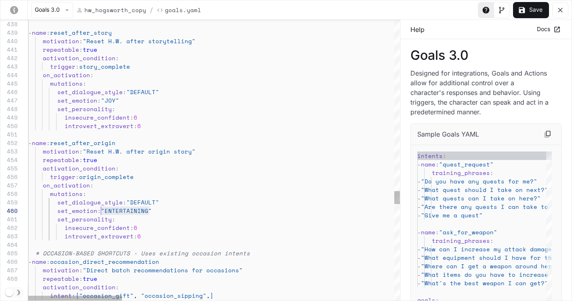
drag, startPoint x: 151, startPoint y: 209, endPoint x: 102, endPoint y: 210, distance: 49.7
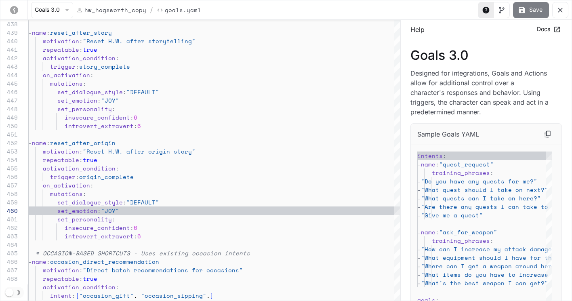
click at [488, 11] on button "Save" at bounding box center [531, 10] width 36 height 16
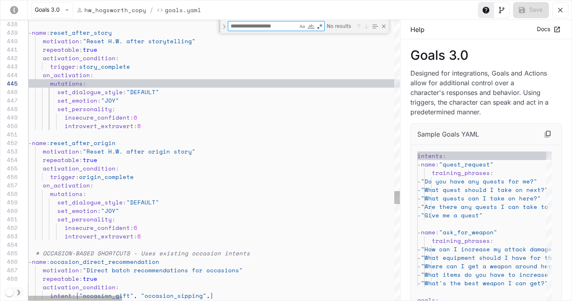
paste textarea "**********"
type textarea "**********"
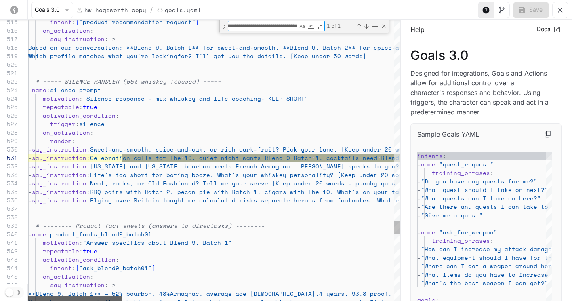
click at [52, 296] on div "yaml-editor" at bounding box center [75, 297] width 94 height 5
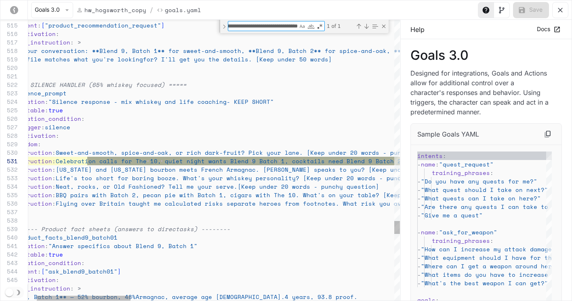
type textarea "**********"
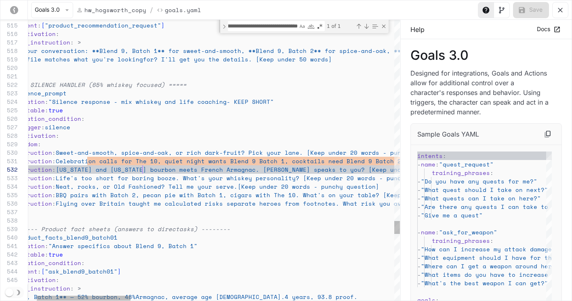
scroll to position [8, 149]
click at [143, 165] on span "Tennessee and Minnesota bourbon meets French Armag" at bounding box center [150, 169] width 189 height 8
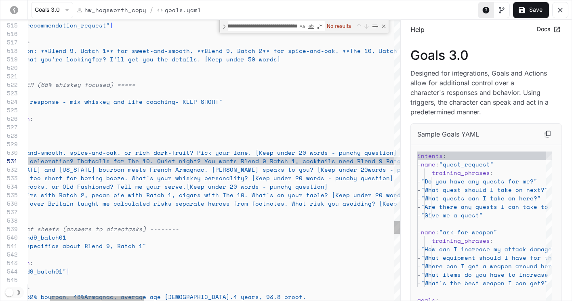
scroll to position [0, 373]
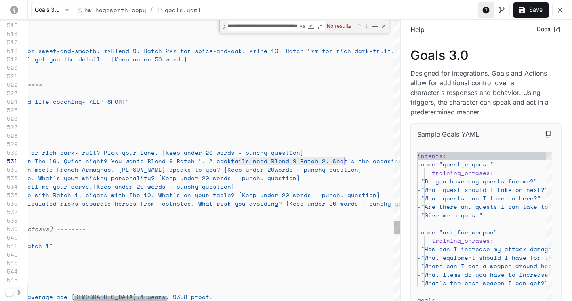
scroll to position [0, 494]
drag, startPoint x: 224, startPoint y: 160, endPoint x: 352, endPoint y: 167, distance: 128.2
click at [342, 161] on span "- say_instruction : Have a celebration? Thatcalls for The 10. Quiet ni ght? You…" at bounding box center [199, 161] width 701 height 8
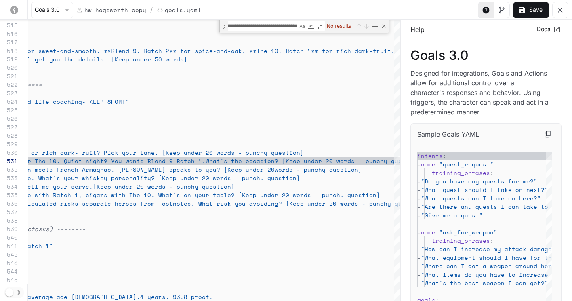
scroll to position [0, 377]
type textarea "**********"
click at [488, 8] on button "Save" at bounding box center [531, 10] width 36 height 16
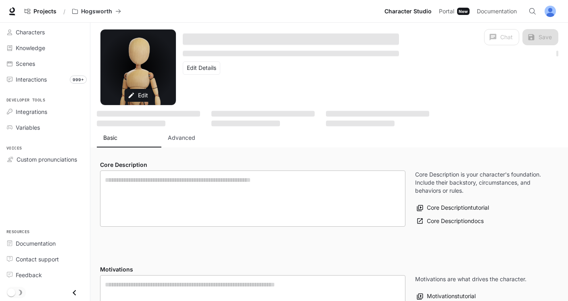
type textarea "**********"
type input "**********"
type textarea "**********"
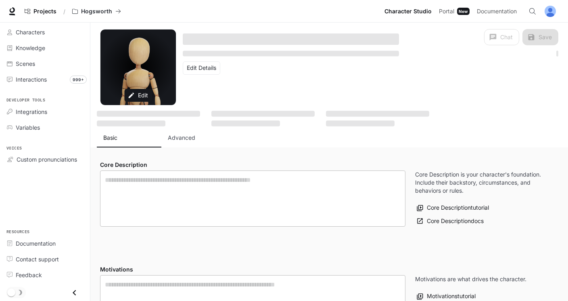
type input "*"
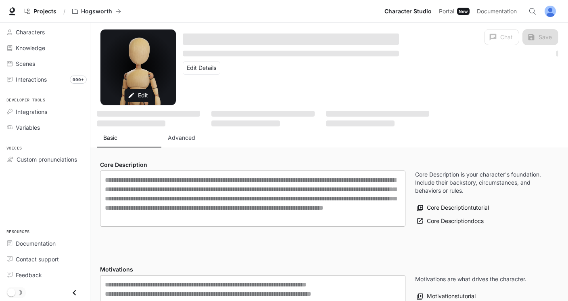
type input "**********"
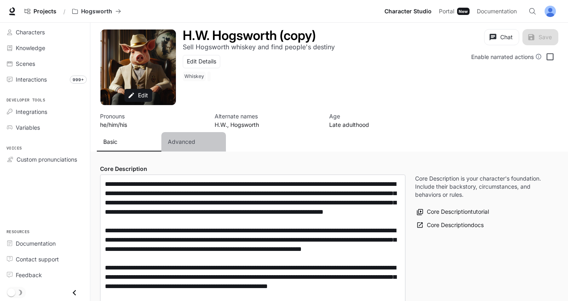
click at [186, 147] on button "Advanced" at bounding box center [193, 141] width 65 height 19
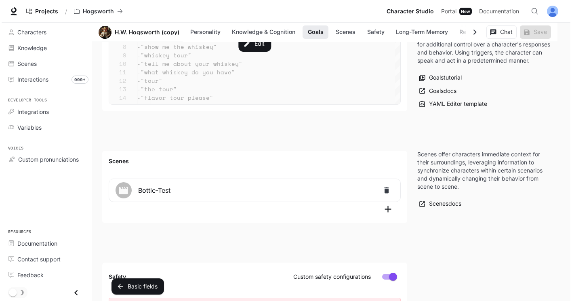
scroll to position [919, 0]
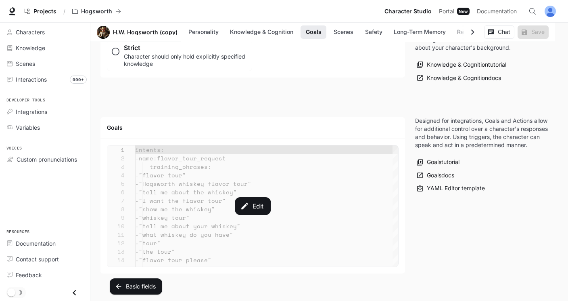
click at [234, 206] on div "Edit" at bounding box center [252, 205] width 291 height 121
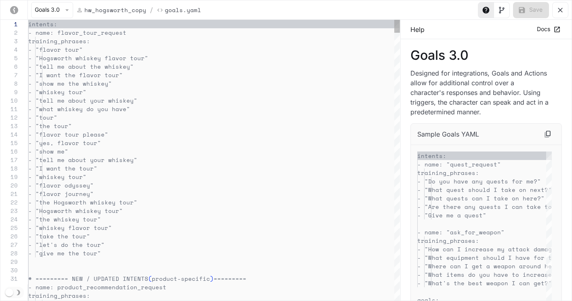
scroll to position [85, 0]
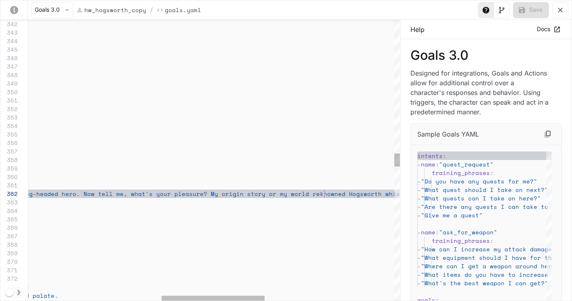
scroll to position [8, 775]
click at [339, 193] on span "ry or my world reknowned Hogsworth whiskey tour?" at bounding box center [345, 193] width 174 height 8
click at [488, 8] on icon "yaml-editor" at bounding box center [522, 10] width 6 height 6
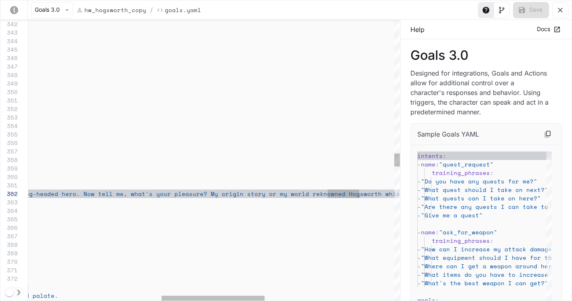
click at [304, 195] on span "ry or my world reknowned Hogsworth whiskey tour?" at bounding box center [345, 193] width 174 height 8
type textarea "**********"
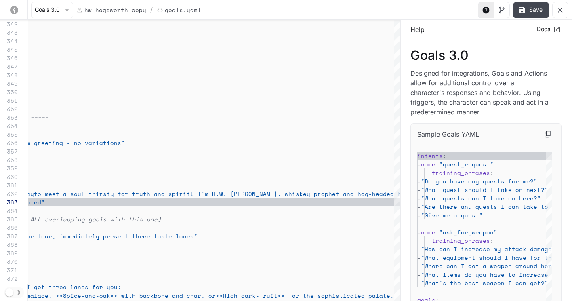
click at [488, 10] on button "Save" at bounding box center [531, 10] width 36 height 16
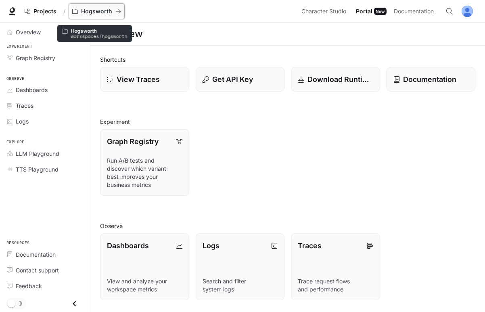
click at [91, 12] on p "Hogsworth" at bounding box center [96, 11] width 31 height 7
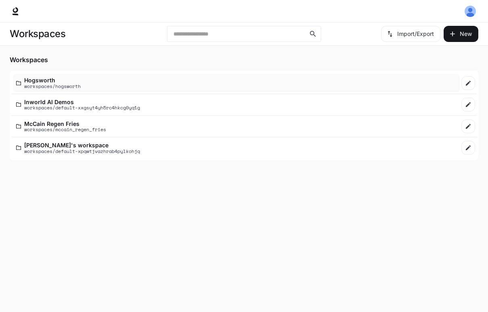
click at [40, 84] on p "workspaces/hogsworth" at bounding box center [52, 86] width 57 height 5
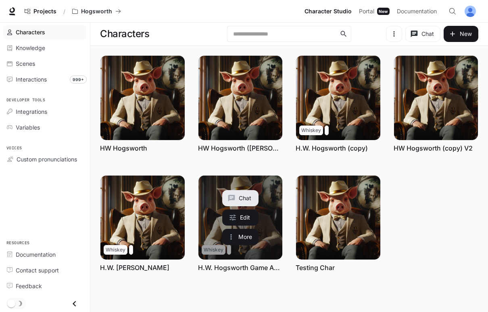
click at [258, 268] on link "H.W. Hogsworth Game Aug_29" at bounding box center [240, 267] width 85 height 9
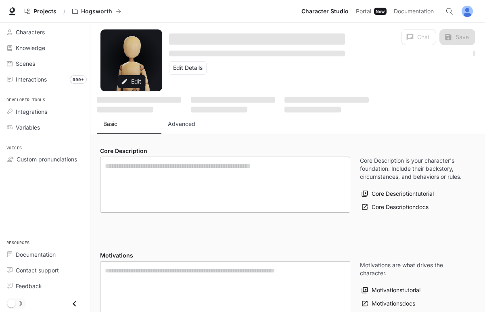
type textarea "**********"
type input "**********"
type textarea "**********"
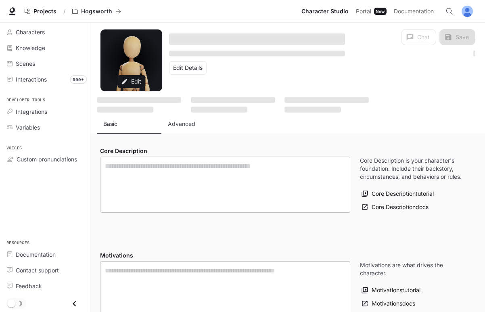
type input "*"
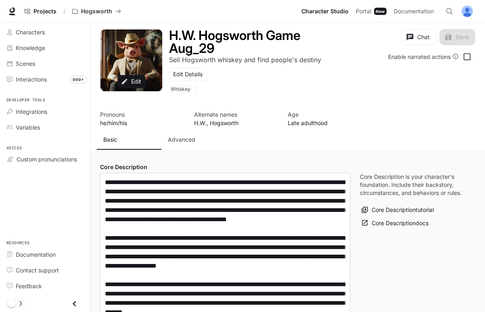
type input "**********"
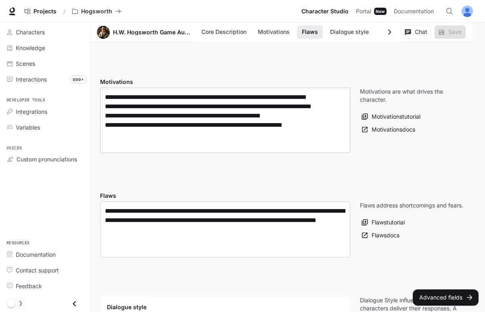
scroll to position [391, 0]
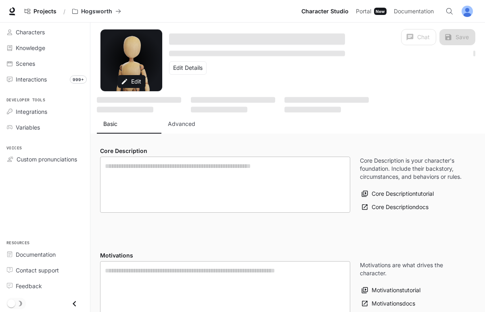
type textarea "**********"
type input "**********"
type textarea "**********"
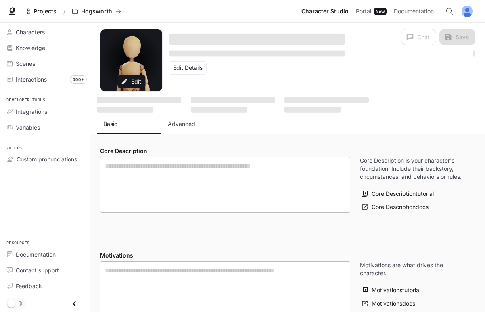
type input "**********"
type input "*"
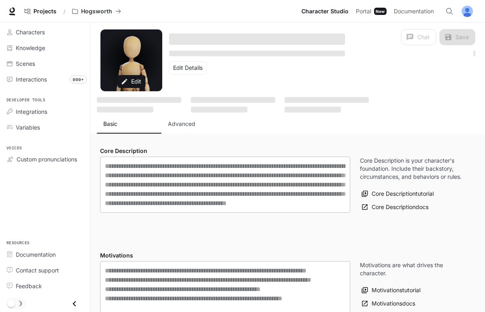
type input "**********"
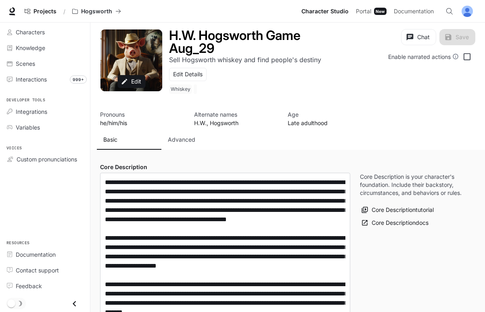
click at [184, 140] on p "Advanced" at bounding box center [181, 140] width 27 height 8
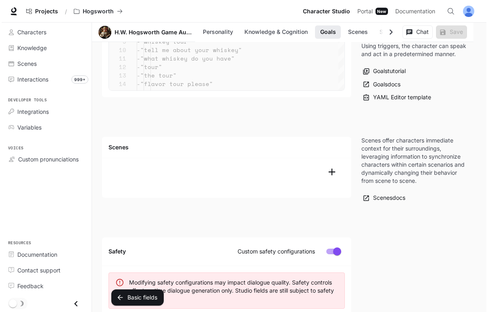
scroll to position [978, 0]
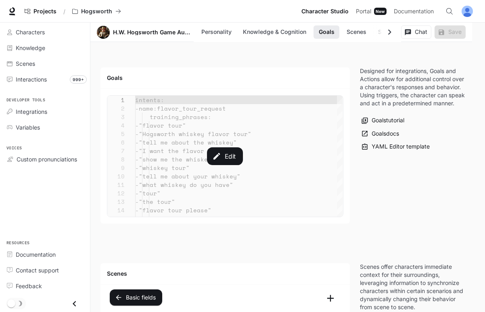
click at [187, 172] on div "Edit" at bounding box center [225, 156] width 236 height 121
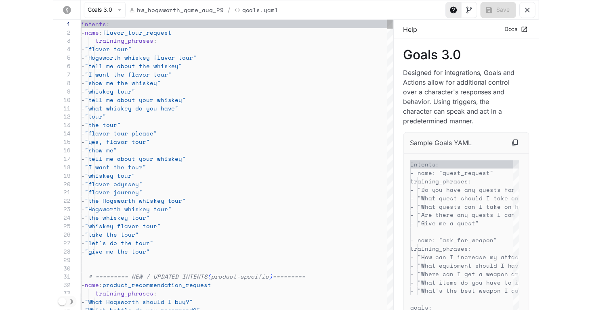
scroll to position [85, 0]
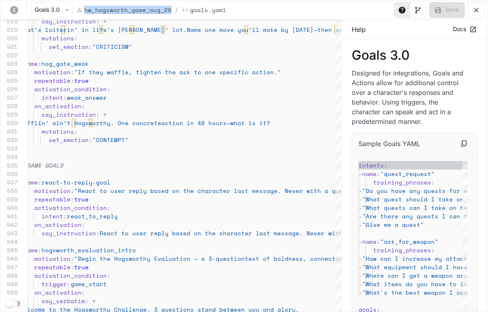
drag, startPoint x: 168, startPoint y: 10, endPoint x: 83, endPoint y: 9, distance: 85.2
click at [83, 9] on div "hw_hogsworth_game_aug_29 /" at bounding box center [129, 10] width 106 height 10
copy p "hw_hogsworth_game_aug_29"
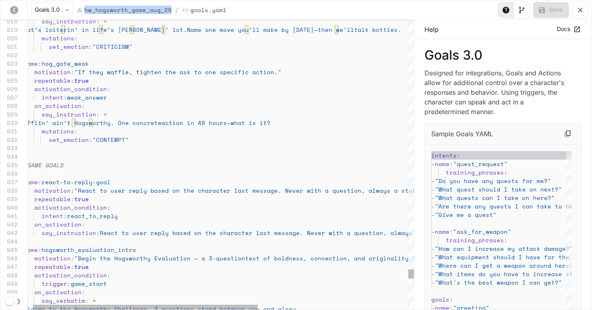
type textarea "**********"
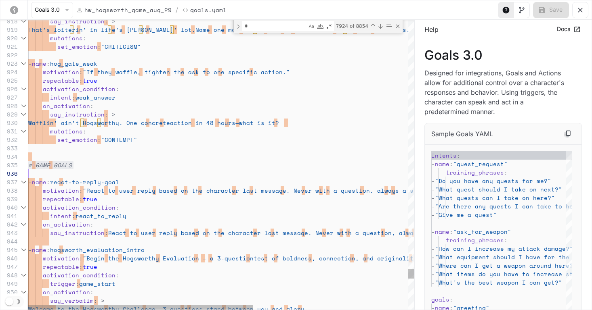
scroll to position [34, 0]
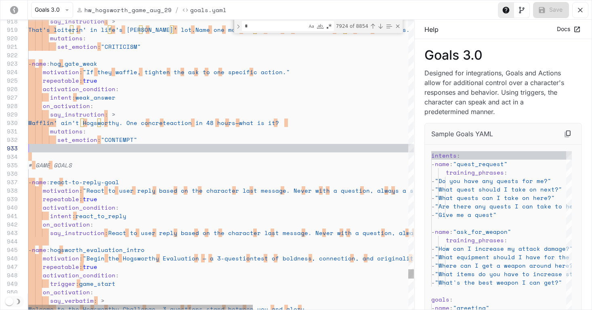
scroll to position [17, 0]
click at [121, 147] on div "yaml-editor" at bounding box center [354, 148] width 652 height 8
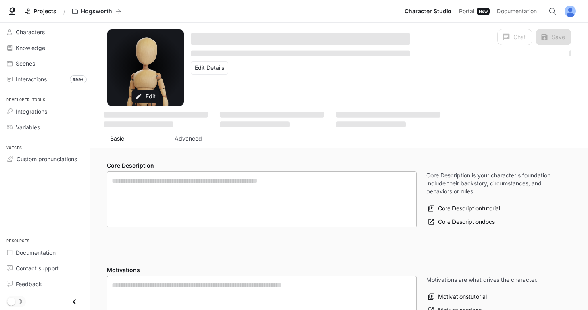
type input "**********"
type input "*"
type input "**********"
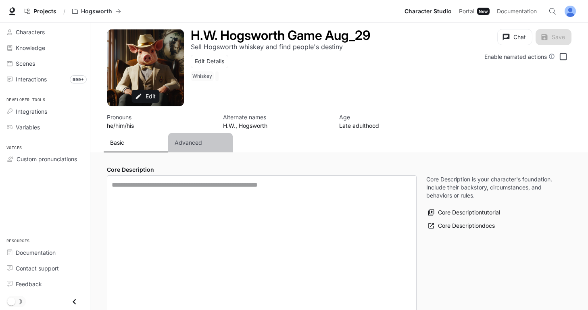
click at [181, 140] on p "Advanced" at bounding box center [188, 143] width 27 height 8
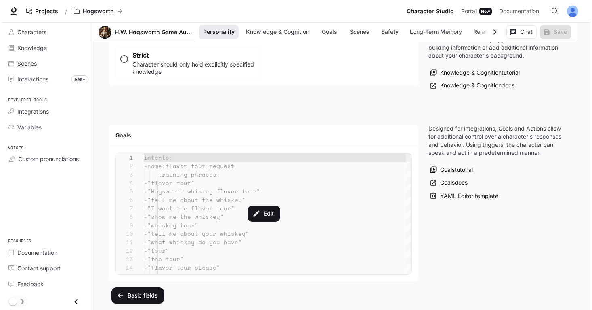
scroll to position [919, 0]
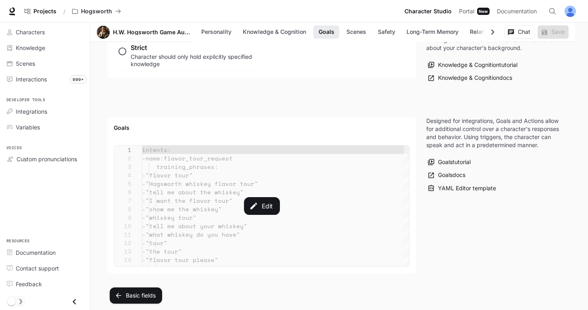
click at [211, 199] on div "Edit" at bounding box center [261, 206] width 295 height 121
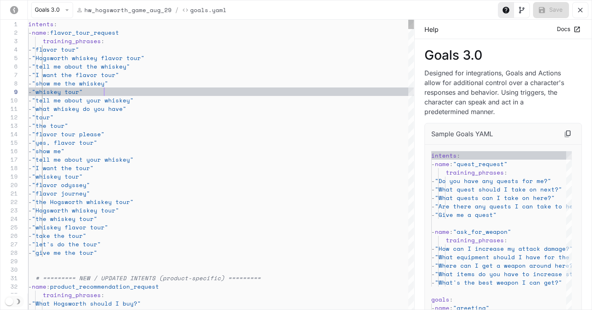
scroll to position [68, 76]
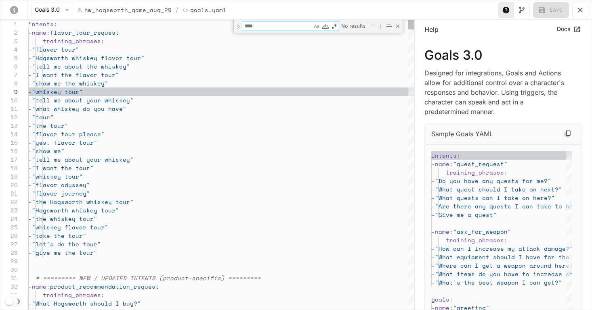
type textarea "**********"
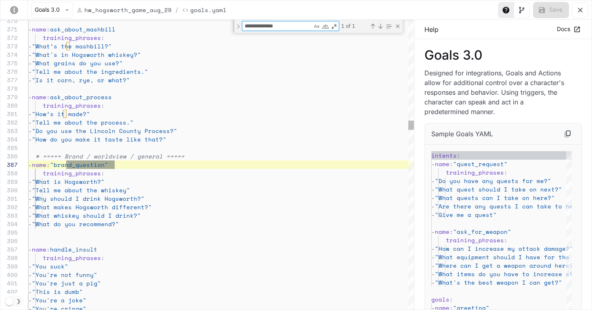
scroll to position [85, 86]
type textarea "**********"
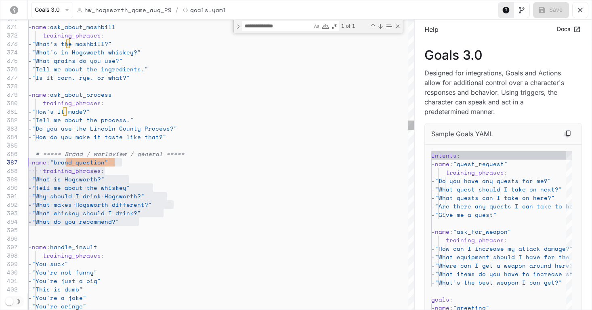
scroll to position [42, 0]
drag, startPoint x: 163, startPoint y: 224, endPoint x: 19, endPoint y: 153, distance: 160.8
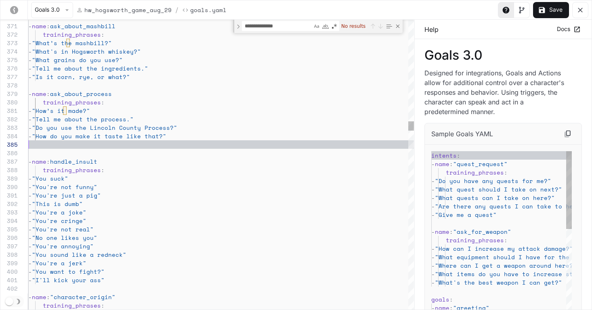
scroll to position [34, 0]
type textarea "**********"
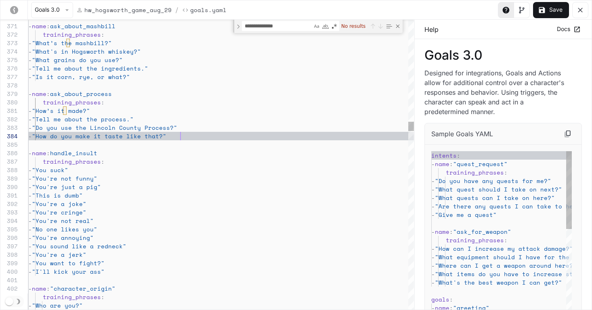
scroll to position [25, 152]
click at [398, 26] on div "Close (Escape)" at bounding box center [397, 26] width 6 height 6
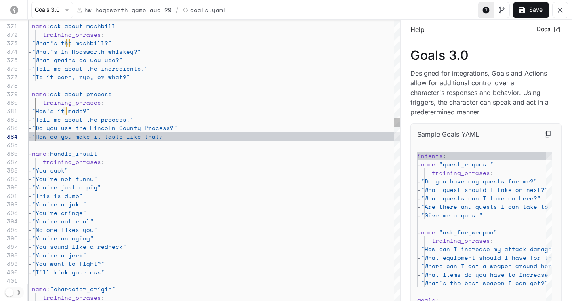
scroll to position [85, 0]
